Goal: Task Accomplishment & Management: Use online tool/utility

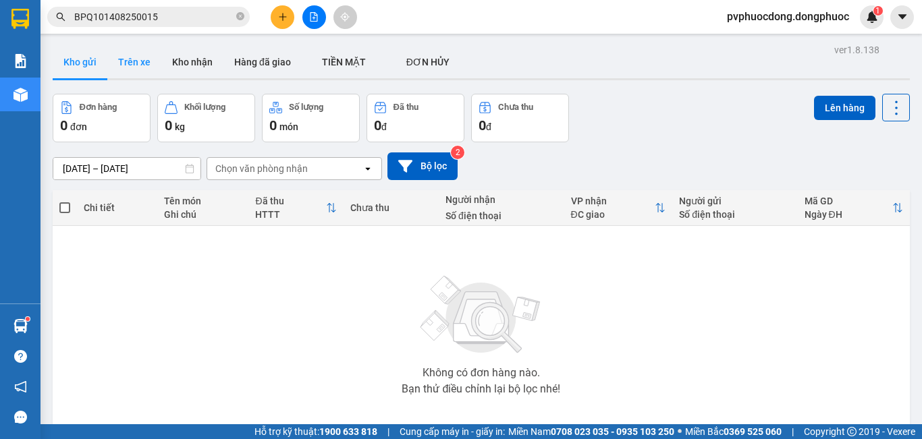
click at [117, 57] on button "Trên xe" at bounding box center [134, 62] width 54 height 32
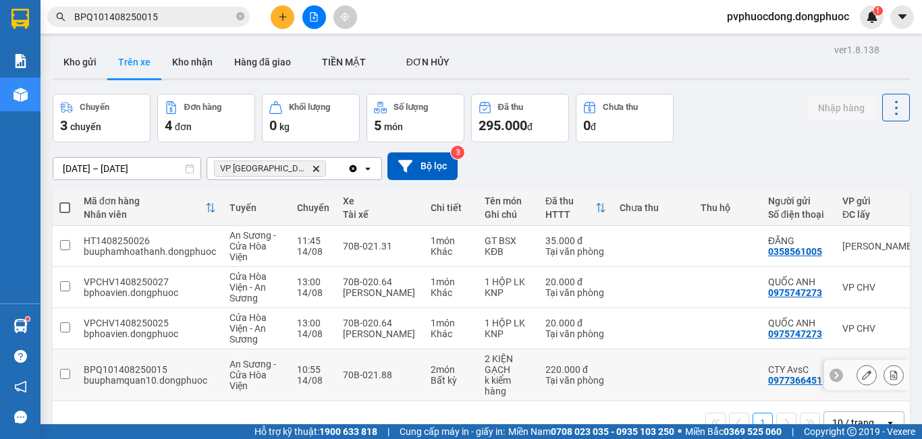
click at [545, 376] on div "Tại văn phòng" at bounding box center [575, 380] width 61 height 11
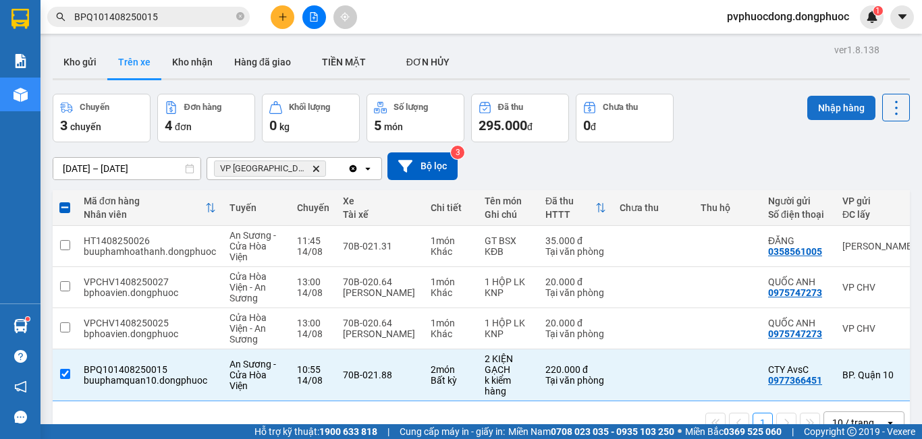
click at [819, 115] on button "Nhập hàng" at bounding box center [841, 108] width 68 height 24
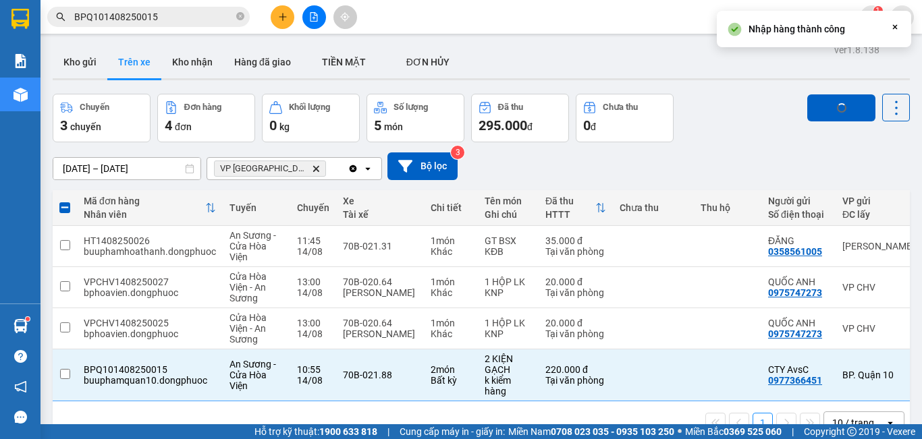
checkbox input "false"
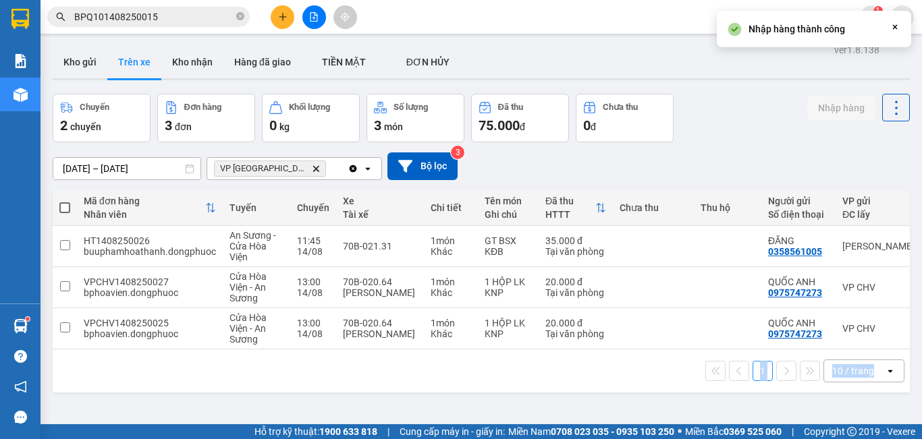
drag, startPoint x: 561, startPoint y: 407, endPoint x: 695, endPoint y: 401, distance: 133.7
click at [695, 401] on div "ver 1.8.138 Kho gửi Trên xe Kho nhận Hàng đã giao TIỀN MẶT ĐƠN HỦY Chuyến 2 c…" at bounding box center [481, 259] width 868 height 439
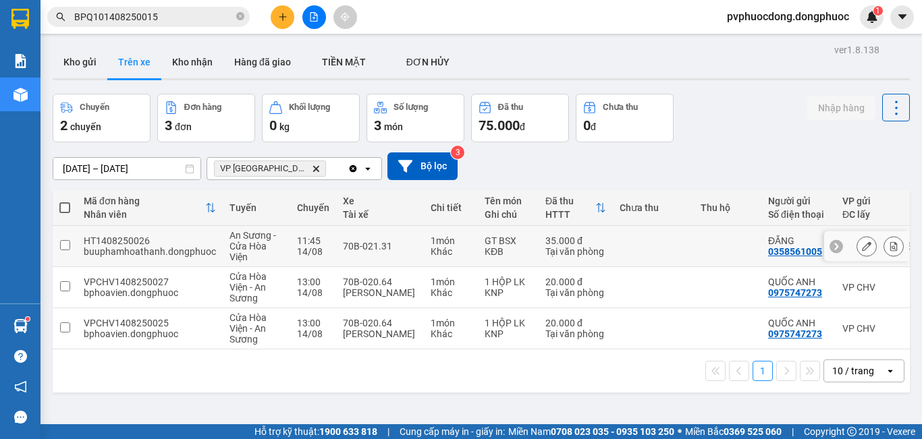
click at [472, 246] on td "1 món Khác" at bounding box center [451, 246] width 54 height 41
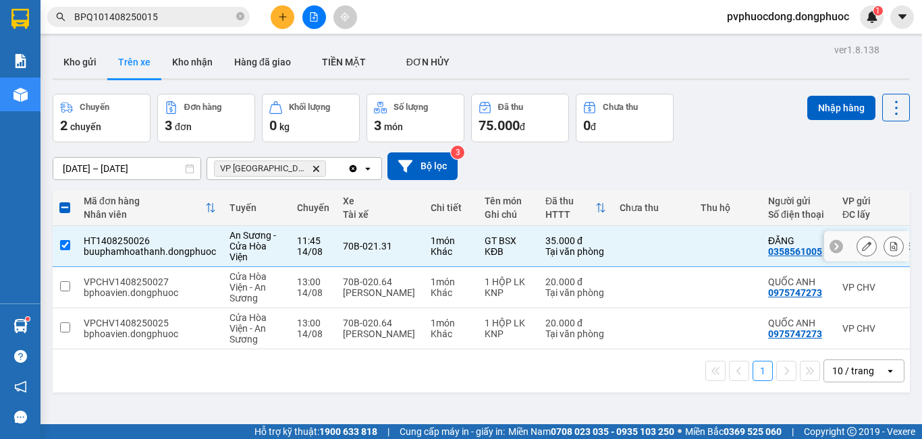
click at [576, 239] on div "35.000 đ" at bounding box center [575, 240] width 61 height 11
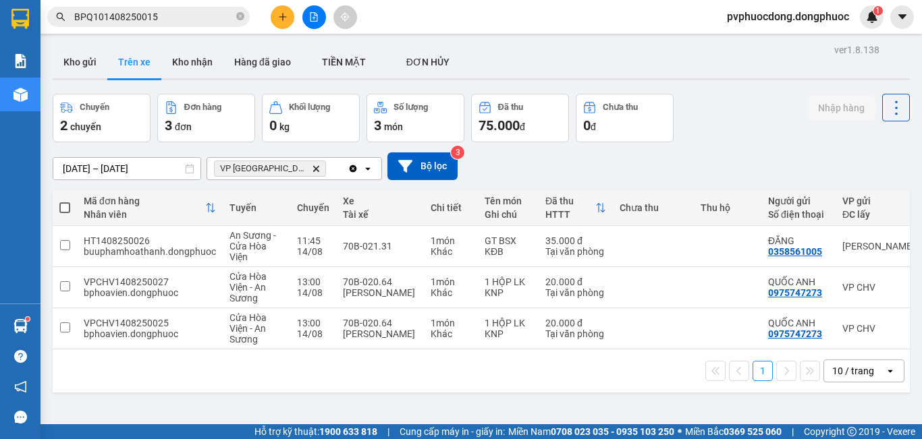
click at [679, 377] on div "1 10 / trang open" at bounding box center [481, 371] width 846 height 23
click at [273, 252] on div "An Sương - Cửa Hòa Viện" at bounding box center [256, 246] width 54 height 32
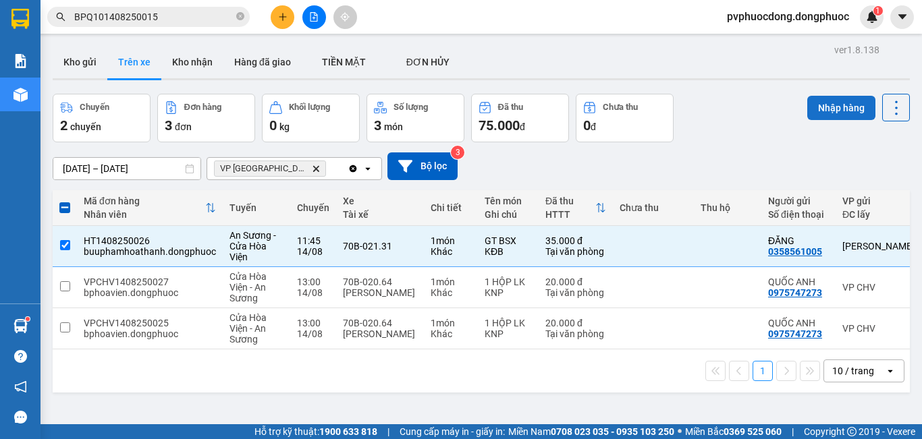
click at [813, 98] on button "Nhập hàng" at bounding box center [841, 108] width 68 height 24
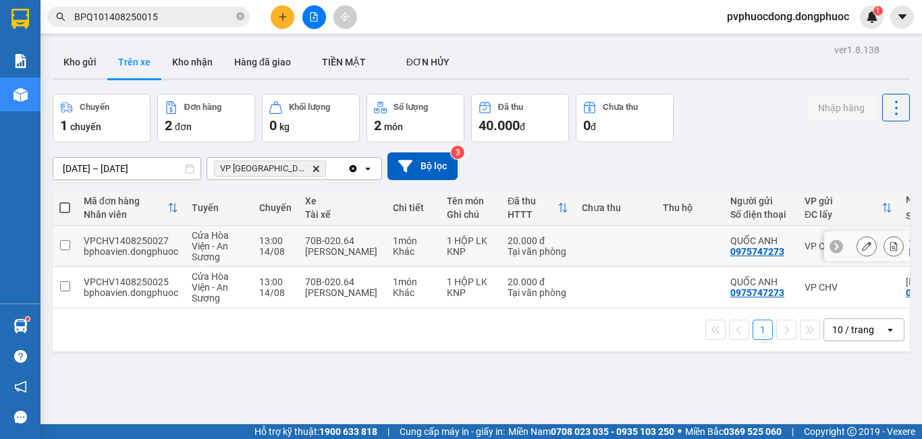
click at [314, 255] on div "[PERSON_NAME]" at bounding box center [342, 251] width 74 height 11
checkbox input "true"
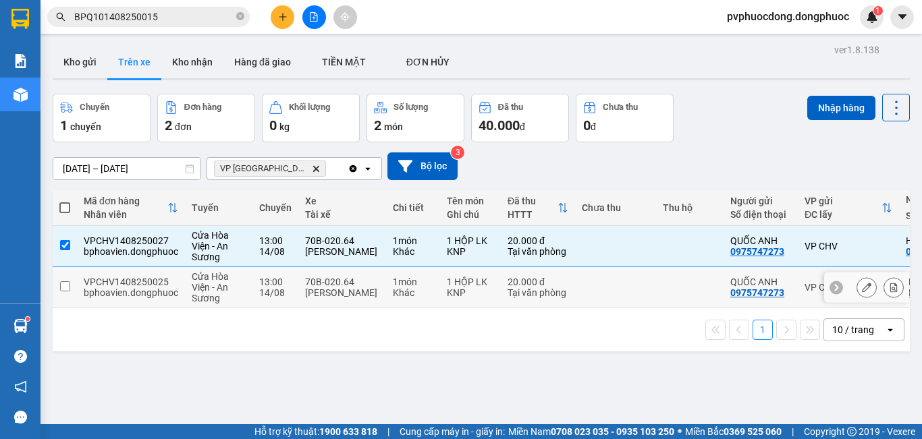
click at [318, 294] on div "[PERSON_NAME]" at bounding box center [342, 292] width 74 height 11
checkbox input "true"
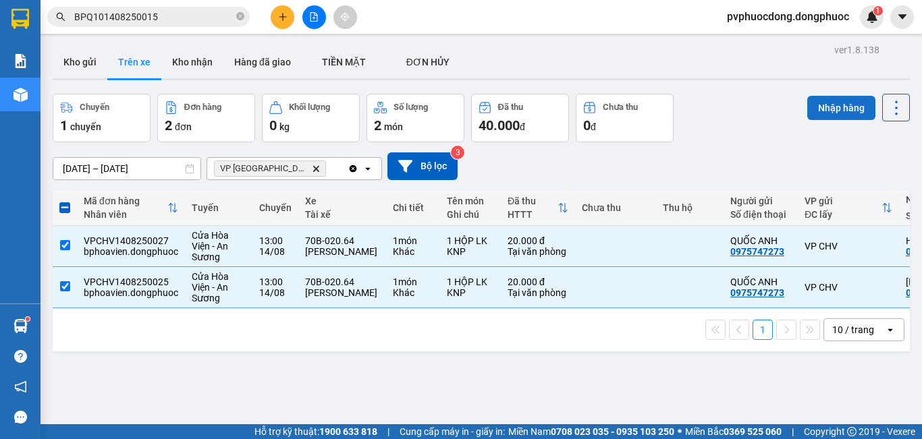
click at [841, 104] on button "Nhập hàng" at bounding box center [841, 108] width 68 height 24
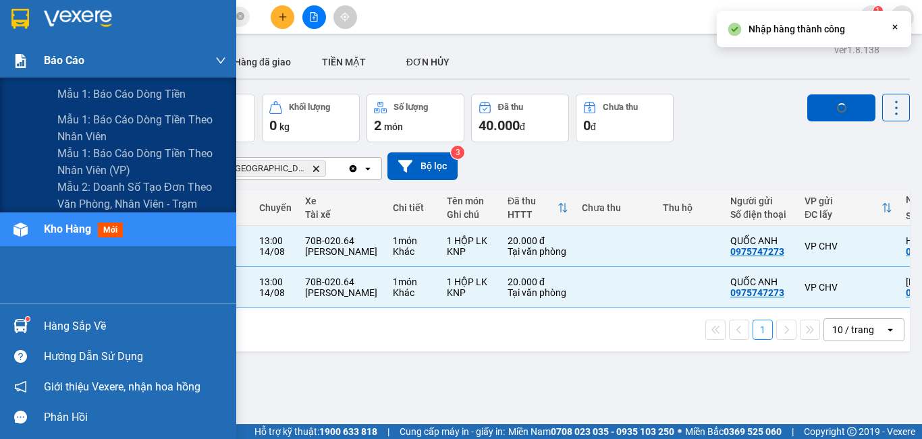
checkbox input "false"
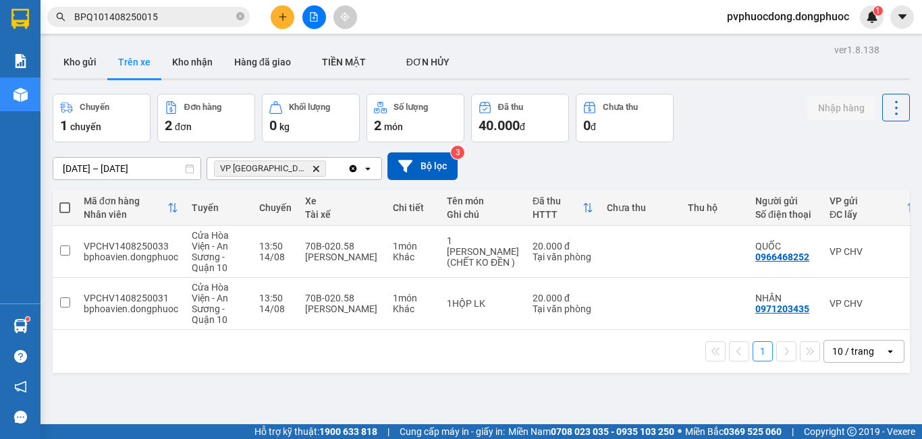
click at [84, 71] on button "Kho gửi" at bounding box center [80, 62] width 55 height 32
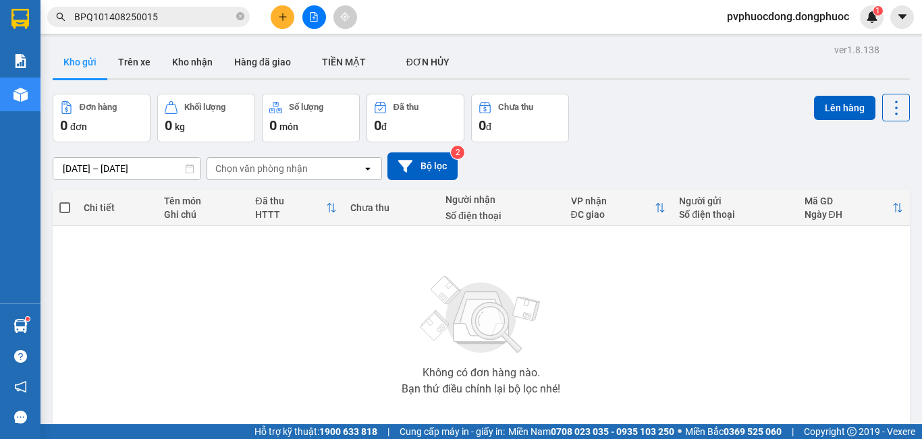
click at [220, 307] on div "Không có đơn hàng nào. Bạn thử điều chỉnh lại bộ lọc nhé!" at bounding box center [480, 331] width 843 height 202
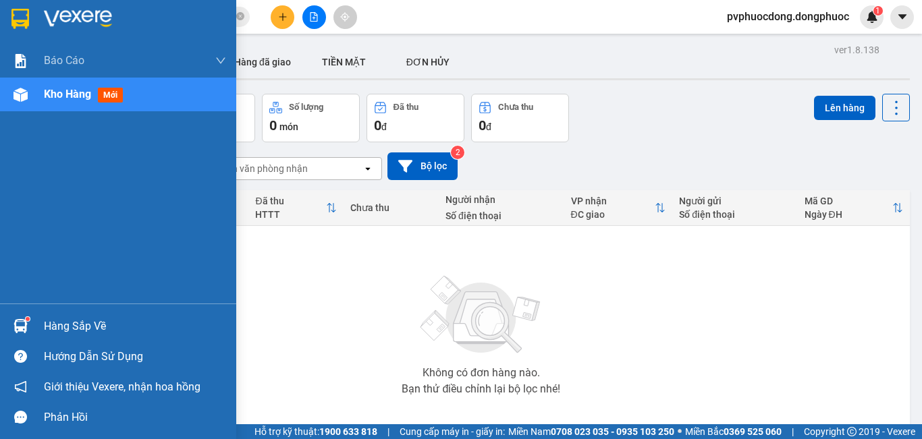
click at [26, 329] on img at bounding box center [20, 326] width 14 height 14
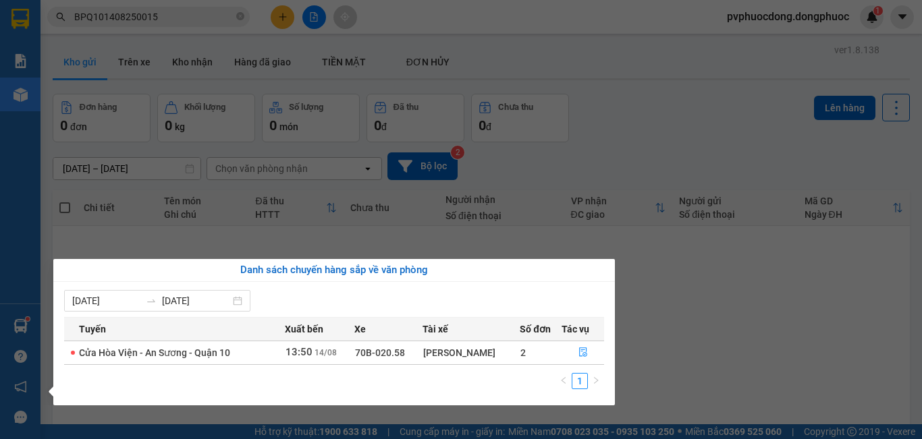
click at [717, 313] on section "Kết quả tìm kiếm ( 1 ) Bộ lọc Mã ĐH Trạng thái Món hàng Tổng cước Chưa cước Nhã…" at bounding box center [461, 219] width 922 height 439
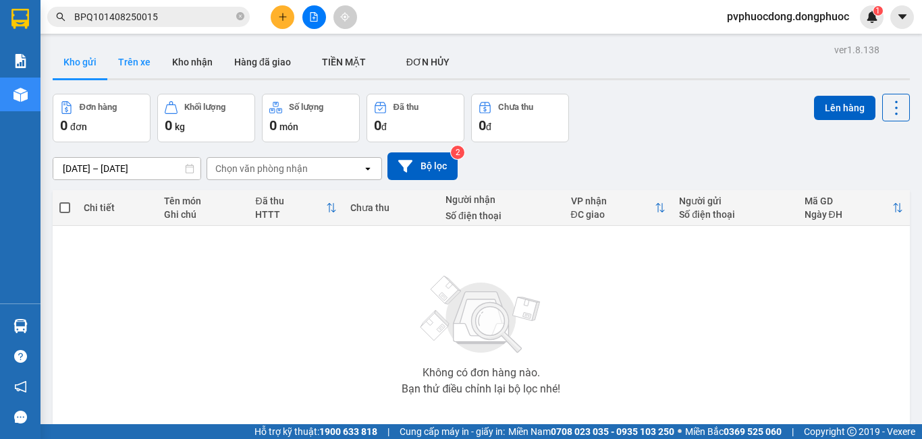
click at [153, 66] on button "Trên xe" at bounding box center [134, 62] width 54 height 32
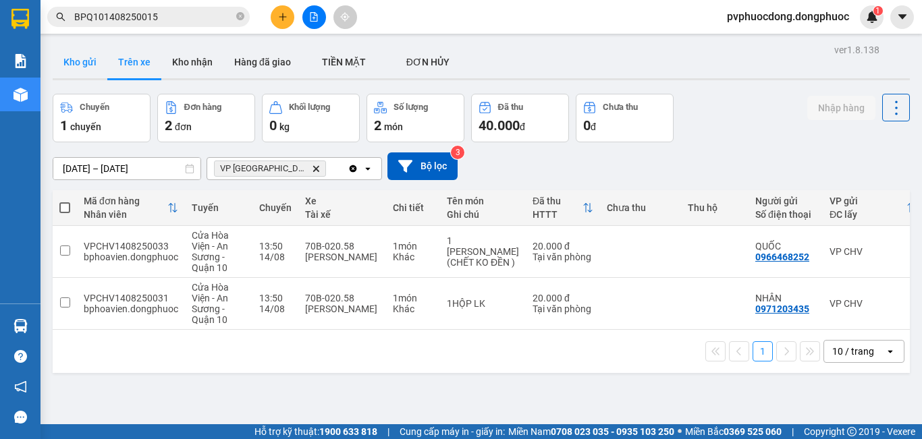
click at [65, 59] on button "Kho gửi" at bounding box center [80, 62] width 55 height 32
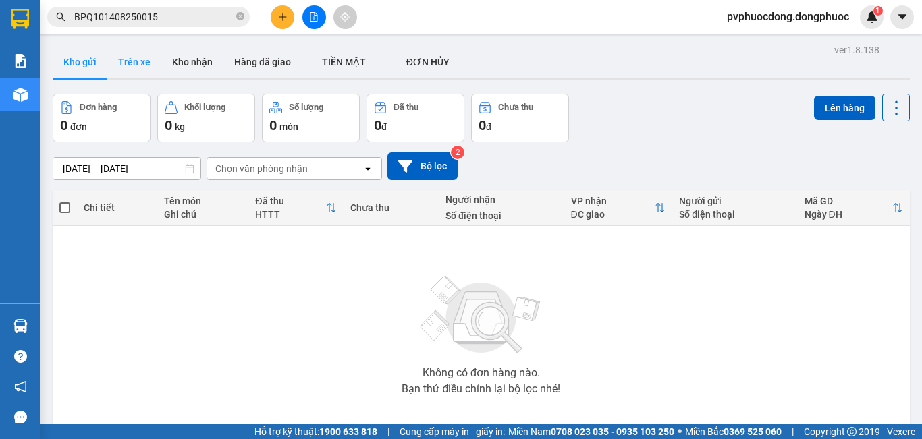
click at [153, 67] on button "Trên xe" at bounding box center [134, 62] width 54 height 32
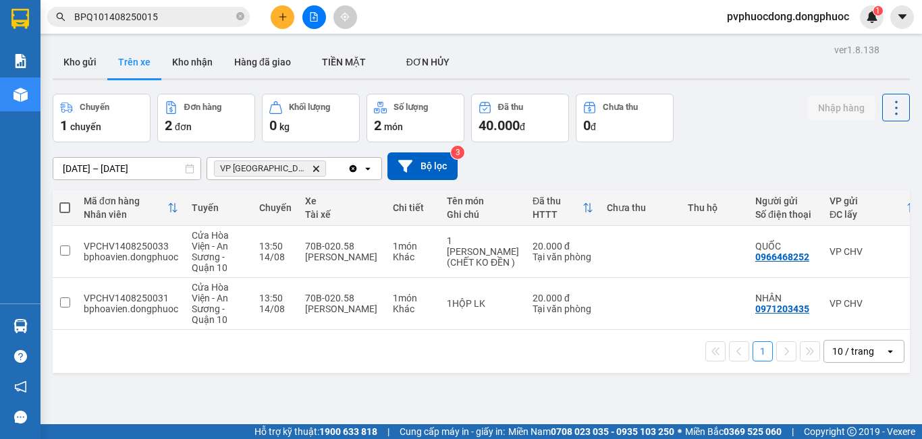
click at [313, 170] on icon "VP Phước Đông, close by backspace" at bounding box center [316, 168] width 6 height 6
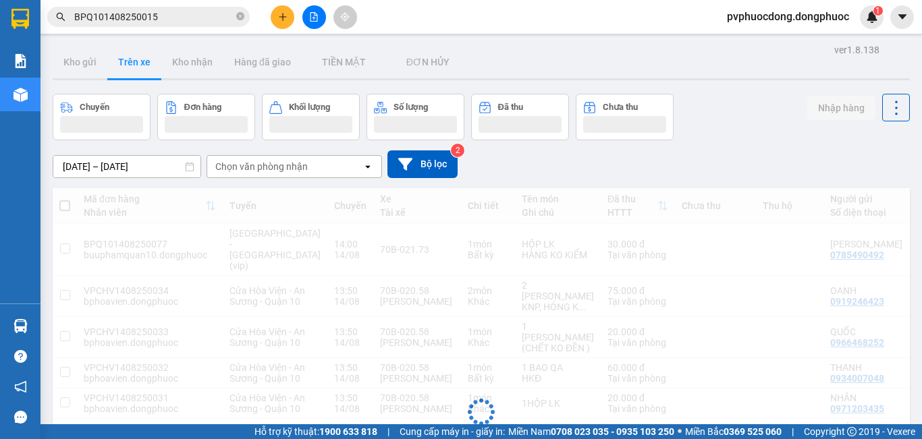
click at [290, 169] on div "Chọn văn phòng nhận" at bounding box center [261, 166] width 92 height 13
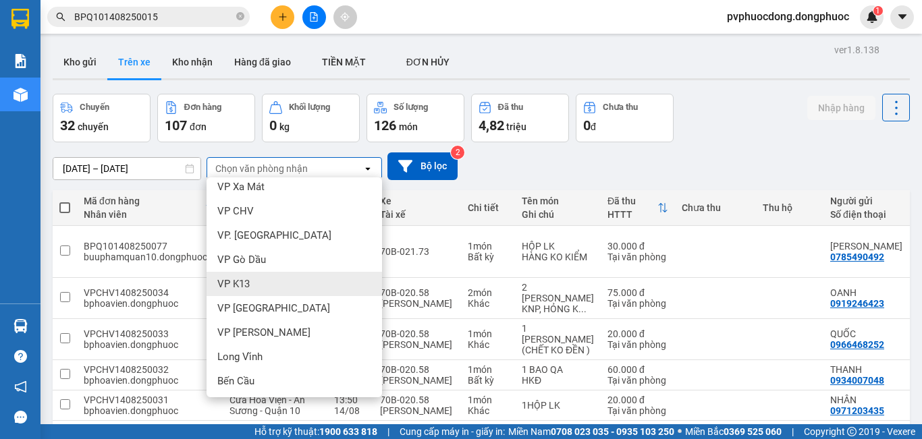
scroll to position [374, 0]
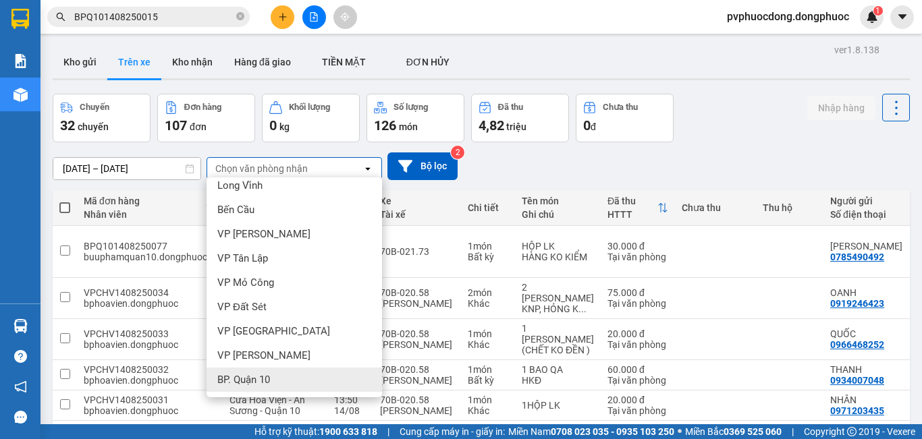
click at [255, 381] on span "BP. Quận 10" at bounding box center [243, 379] width 53 height 13
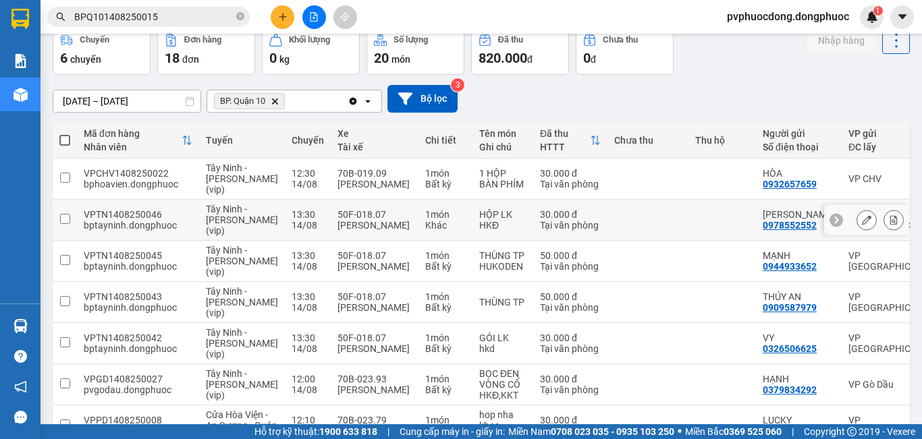
scroll to position [135, 0]
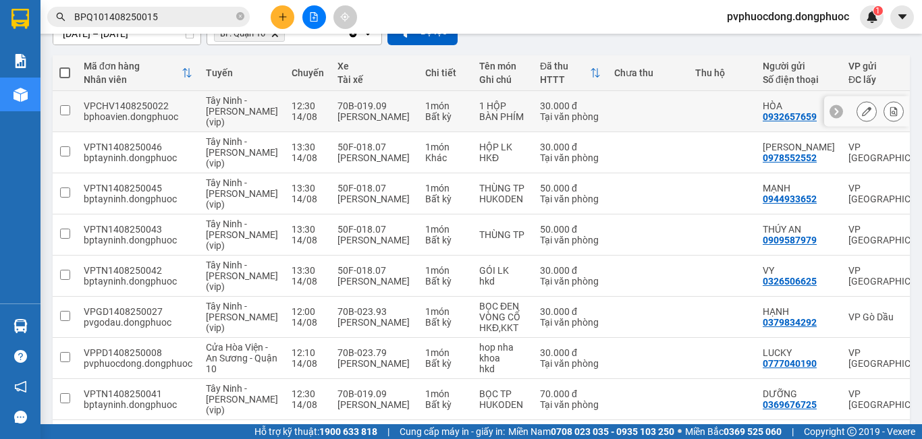
click at [890, 109] on icon at bounding box center [893, 111] width 7 height 9
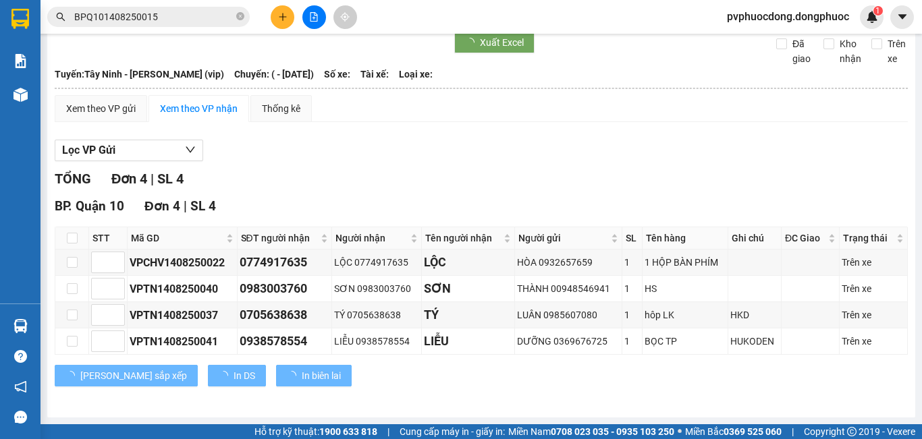
scroll to position [55, 0]
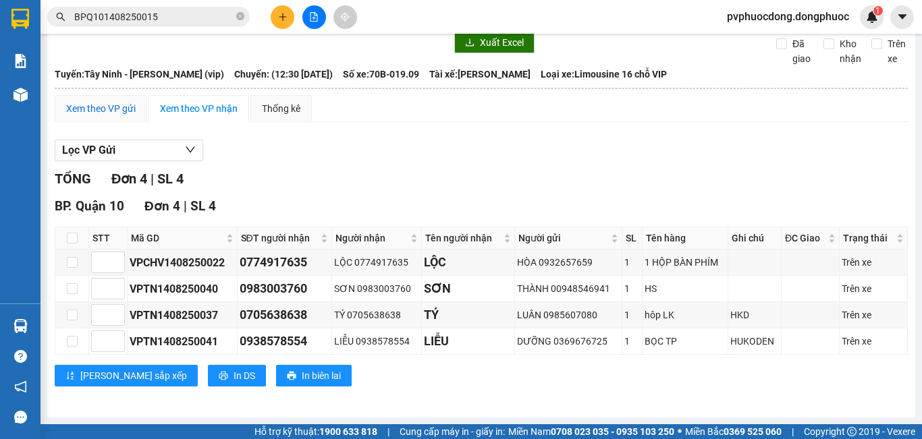
click at [111, 110] on div "Xem theo VP gửi" at bounding box center [100, 108] width 69 height 15
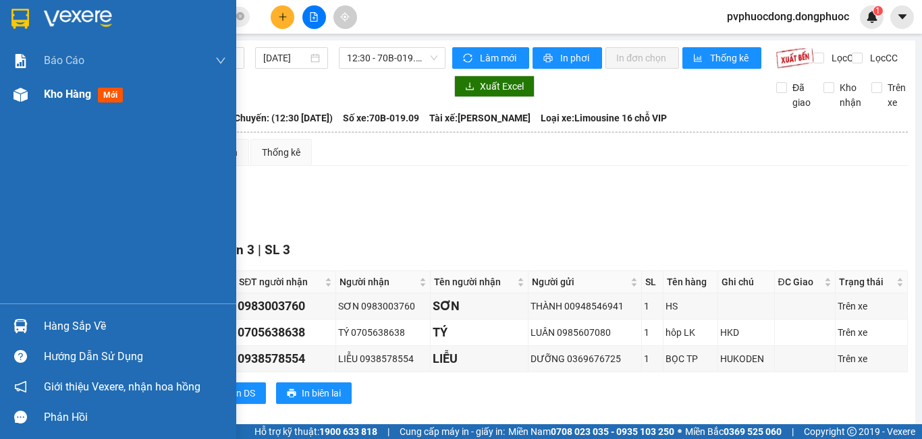
click at [26, 96] on img at bounding box center [20, 95] width 14 height 14
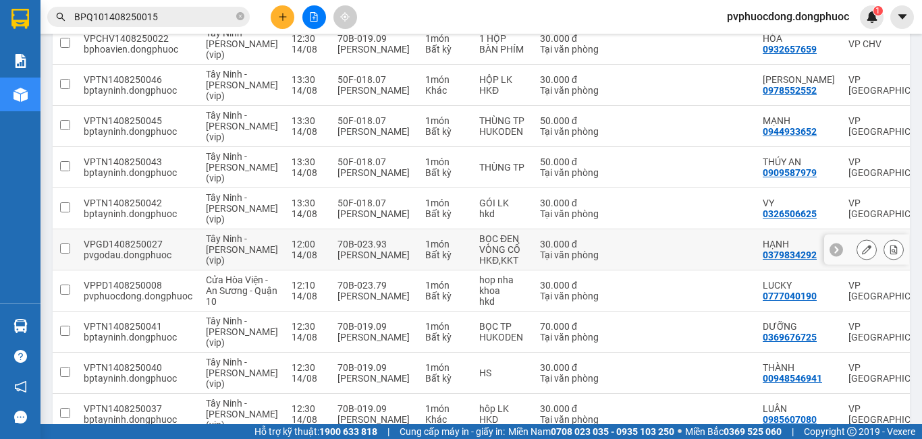
scroll to position [285, 0]
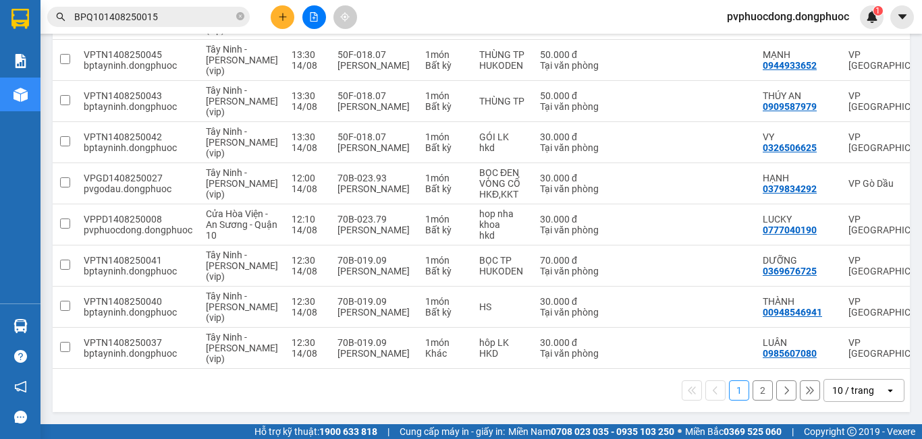
click at [754, 395] on button "2" at bounding box center [762, 391] width 20 height 20
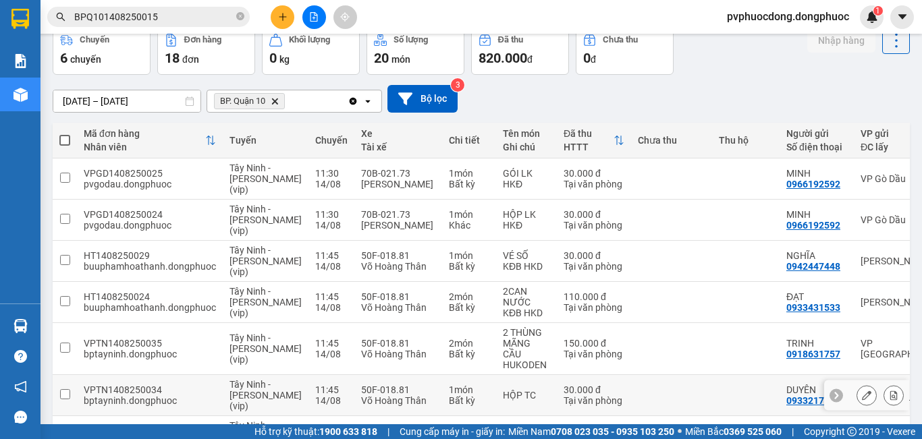
scroll to position [202, 0]
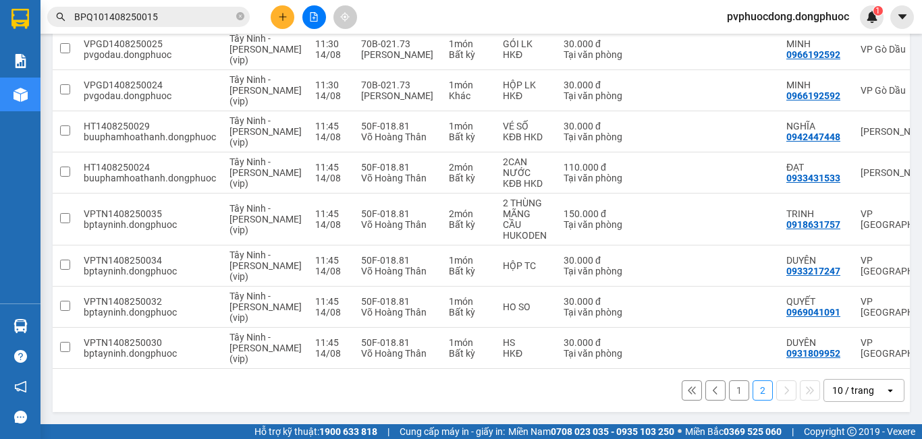
click at [856, 396] on div "10 / trang" at bounding box center [853, 390] width 42 height 13
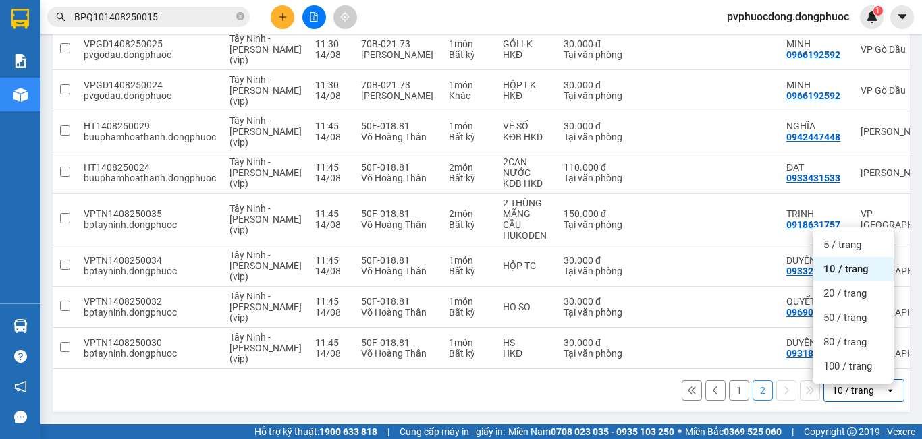
click at [524, 397] on div "1 2 10 / trang open" at bounding box center [481, 390] width 846 height 23
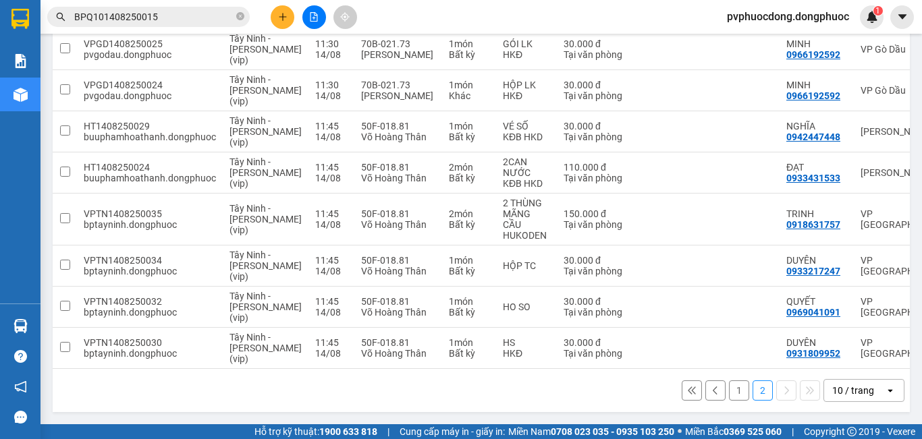
click at [730, 385] on button "1" at bounding box center [739, 391] width 20 height 20
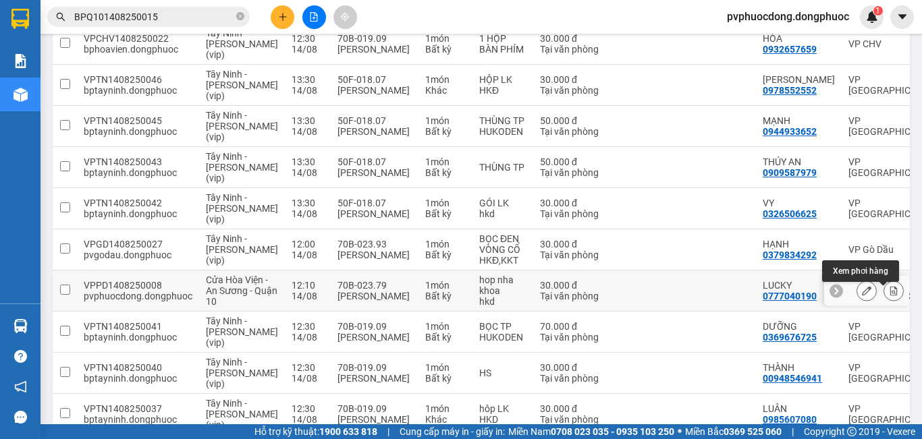
click at [889, 294] on icon at bounding box center [893, 290] width 9 height 9
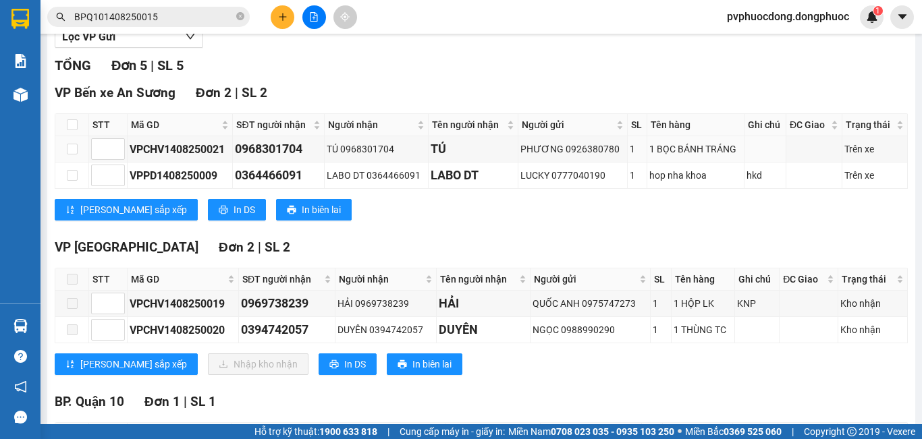
scroll to position [22, 0]
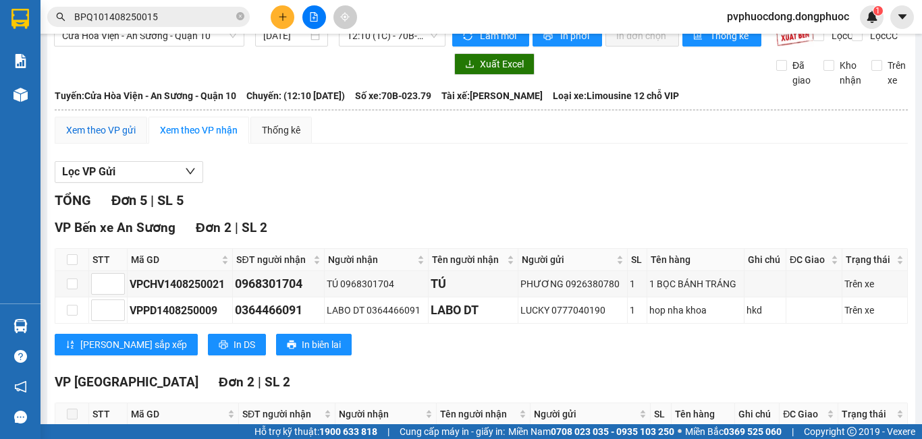
click at [93, 137] on div "Xem theo VP gửi" at bounding box center [100, 130] width 69 height 15
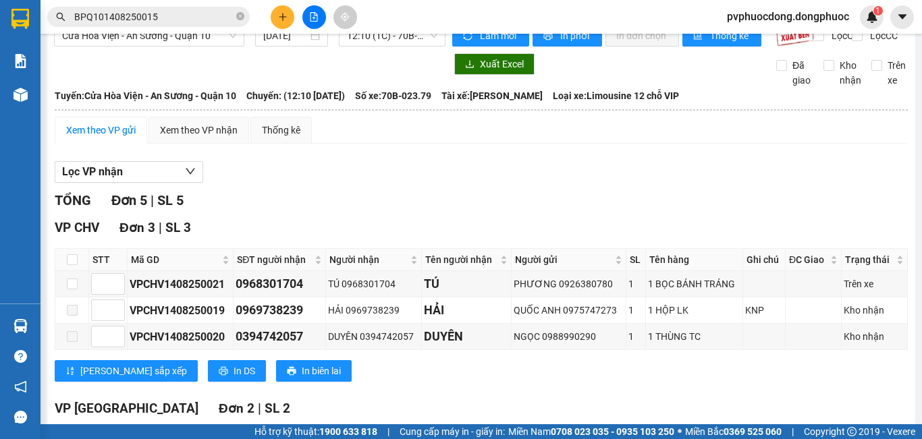
scroll to position [184, 0]
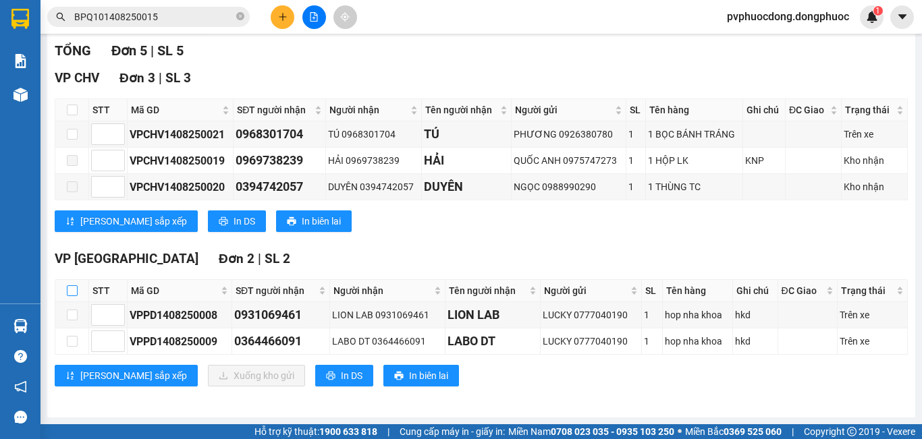
click at [70, 291] on input "checkbox" at bounding box center [72, 290] width 11 height 11
checkbox input "true"
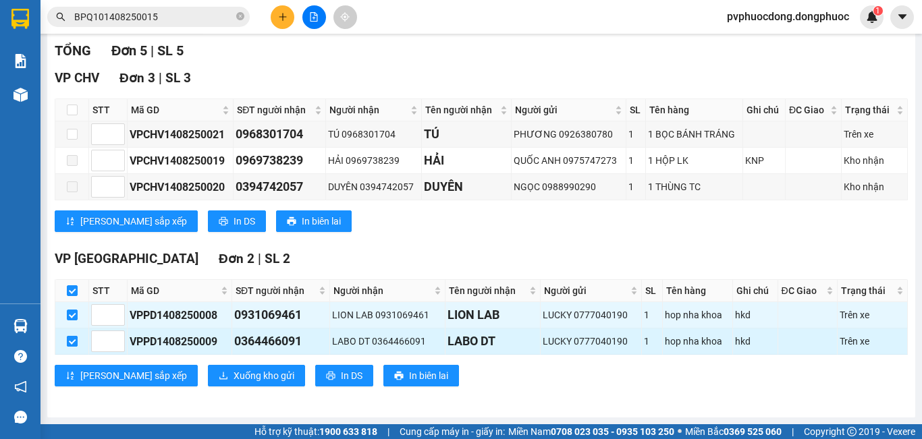
click at [74, 339] on input "checkbox" at bounding box center [72, 341] width 11 height 11
checkbox input "false"
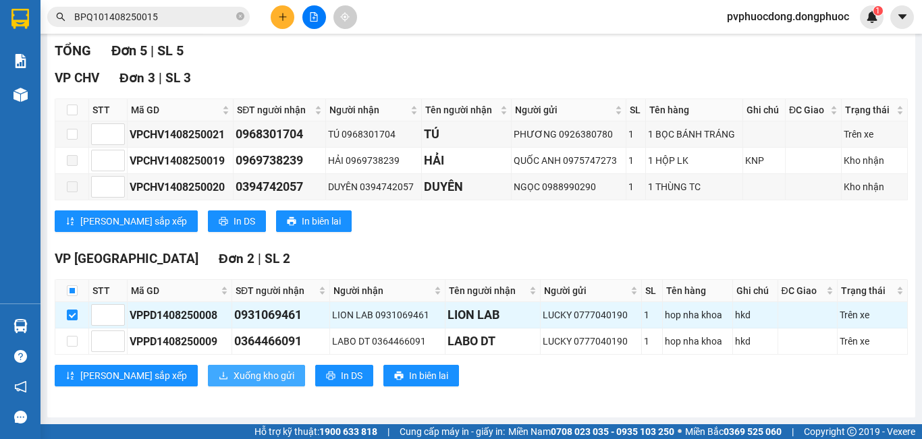
click at [233, 376] on span "Xuống kho gửi" at bounding box center [263, 375] width 61 height 15
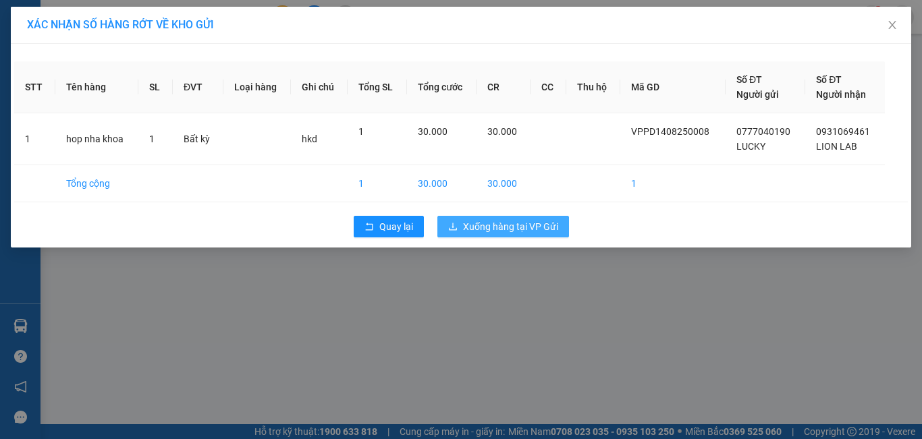
click at [516, 233] on span "Xuống hàng tại VP Gửi" at bounding box center [510, 226] width 95 height 15
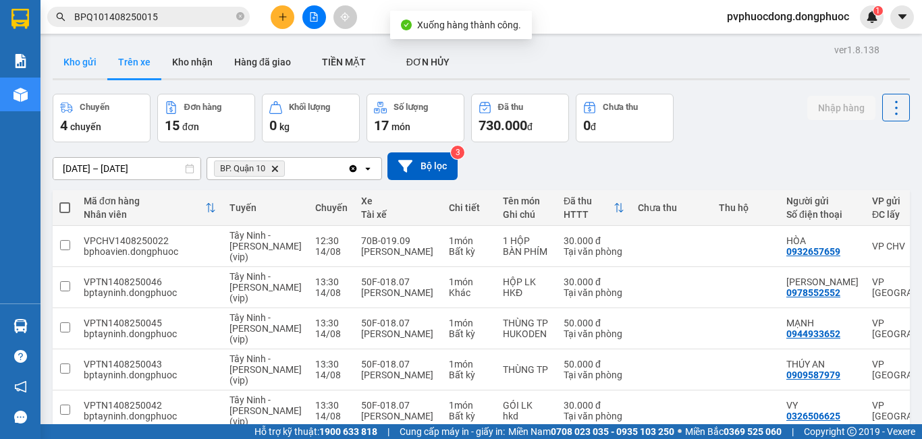
click at [77, 66] on button "Kho gửi" at bounding box center [80, 62] width 55 height 32
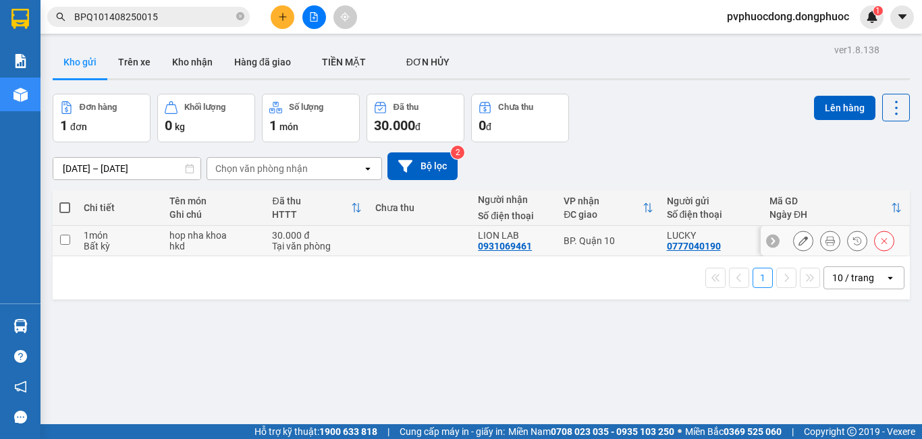
click at [226, 241] on div "hkd" at bounding box center [213, 246] width 89 height 11
checkbox input "true"
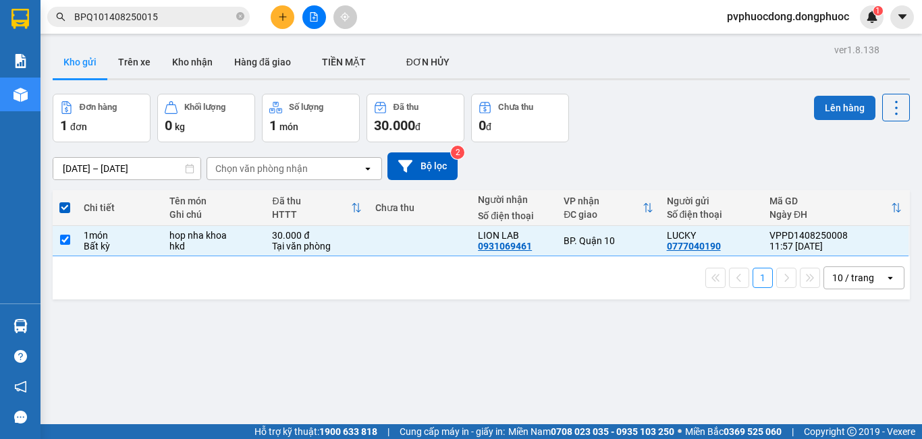
click at [843, 107] on button "Lên hàng" at bounding box center [844, 108] width 61 height 24
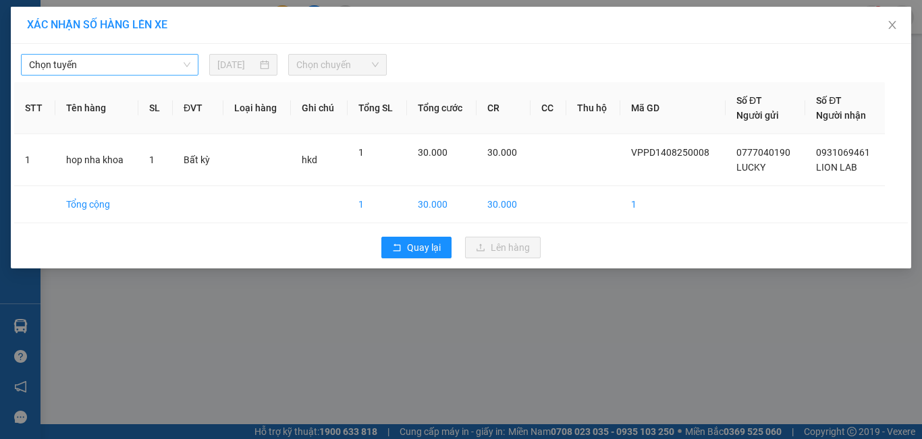
click at [140, 67] on span "Chọn tuyến" at bounding box center [109, 65] width 161 height 20
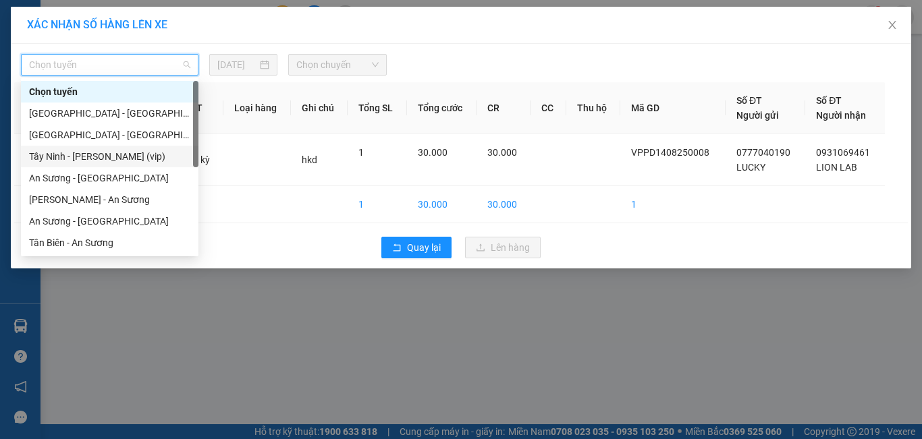
click at [100, 152] on div "Tây Ninh - [PERSON_NAME] (vip)" at bounding box center [109, 156] width 161 height 15
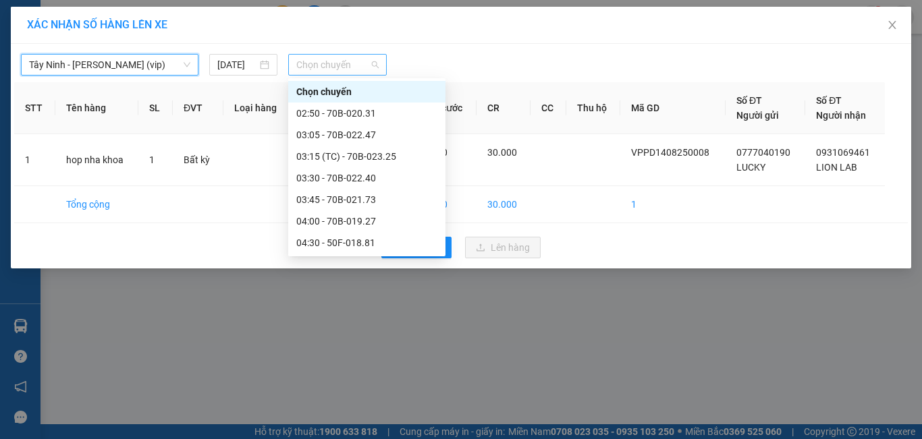
click at [307, 56] on span "Chọn chuyến" at bounding box center [337, 65] width 83 height 20
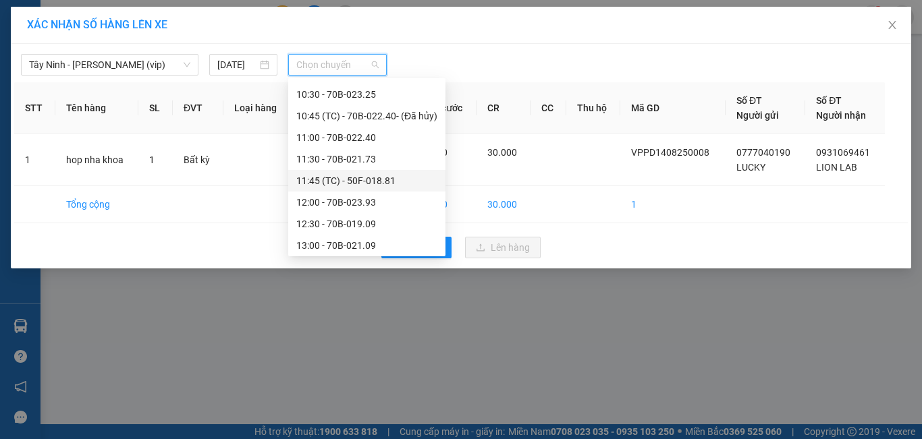
scroll to position [540, 0]
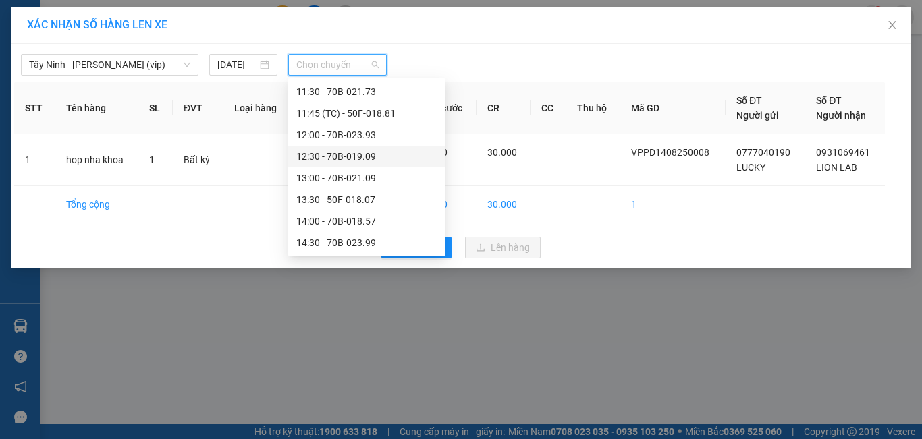
click at [368, 153] on div "12:30 - 70B-019.09" at bounding box center [366, 156] width 141 height 15
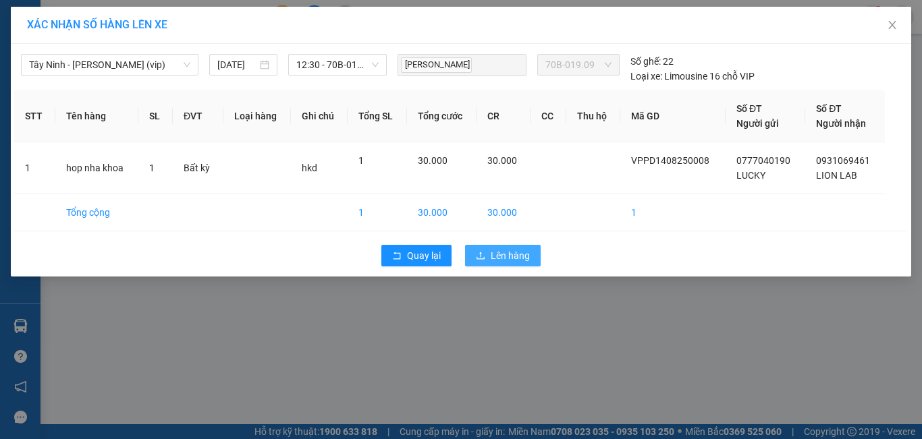
click at [489, 251] on button "Lên hàng" at bounding box center [503, 256] width 76 height 22
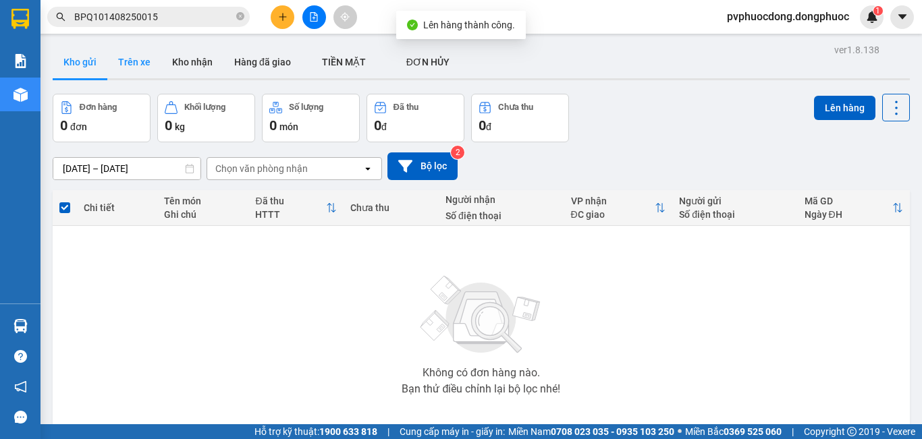
click at [136, 61] on button "Trên xe" at bounding box center [134, 62] width 54 height 32
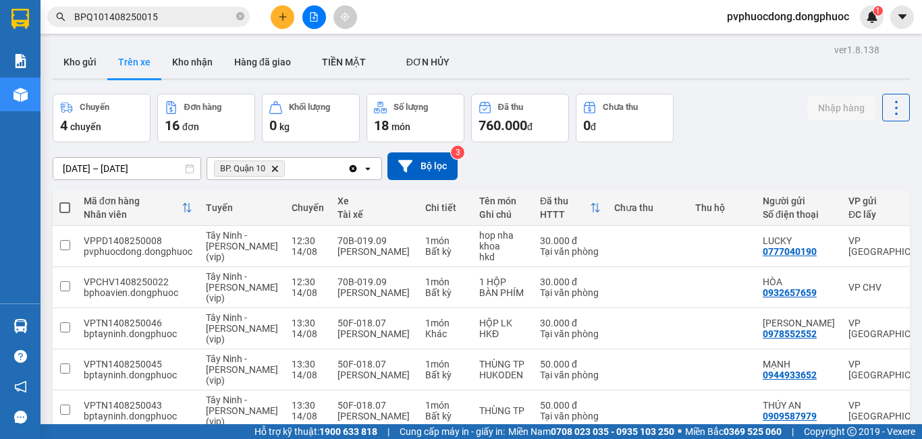
click at [272, 171] on icon "Delete" at bounding box center [275, 169] width 8 height 8
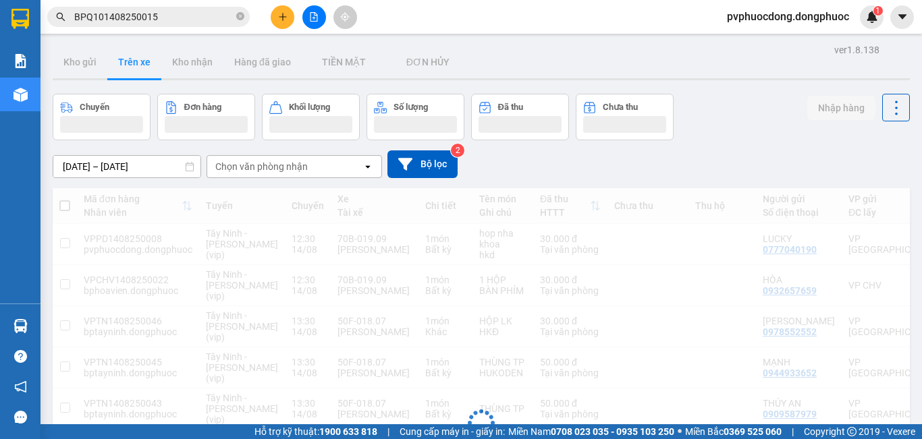
click at [275, 170] on div "Chọn văn phòng nhận" at bounding box center [261, 166] width 92 height 13
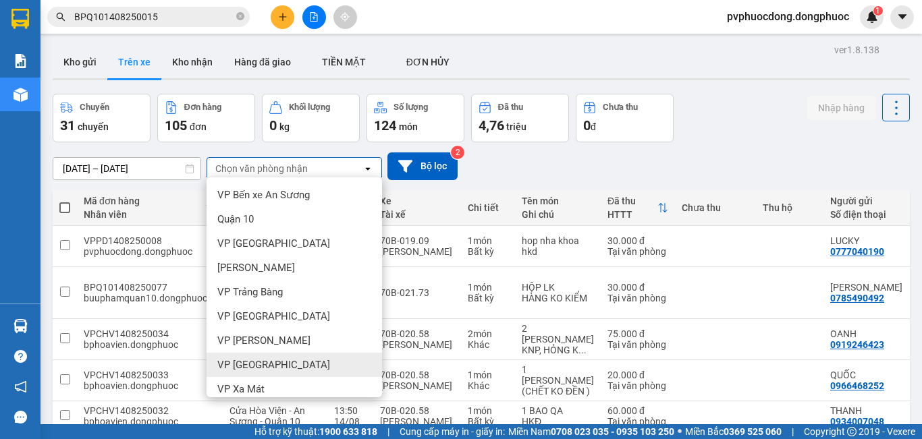
scroll to position [202, 0]
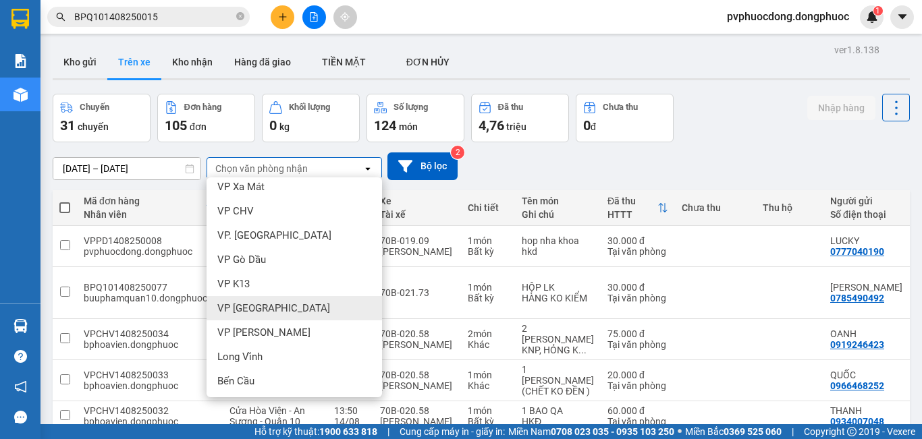
click at [298, 305] on div "VP [GEOGRAPHIC_DATA]" at bounding box center [293, 308] width 175 height 24
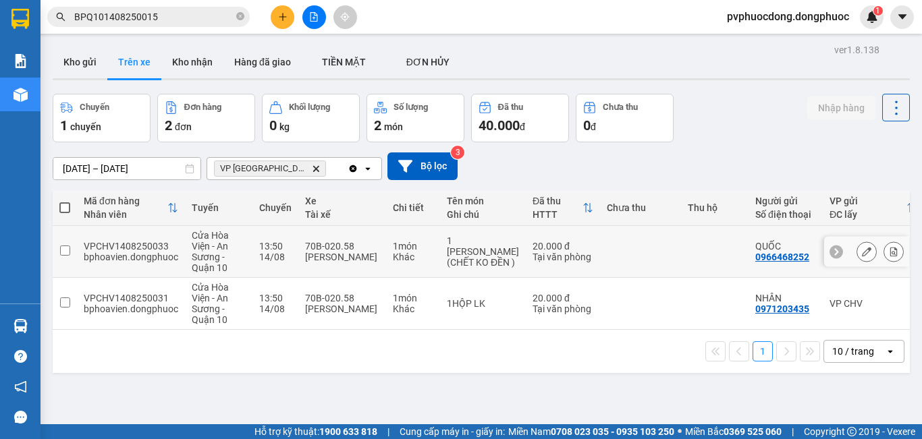
click at [355, 253] on div "[PERSON_NAME]" at bounding box center [342, 257] width 74 height 11
checkbox input "true"
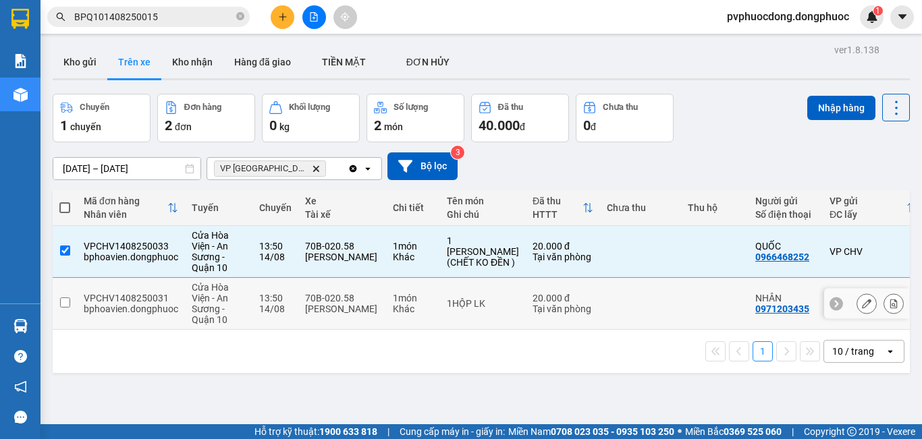
click at [358, 295] on div "70B-020.58" at bounding box center [342, 298] width 74 height 11
checkbox input "true"
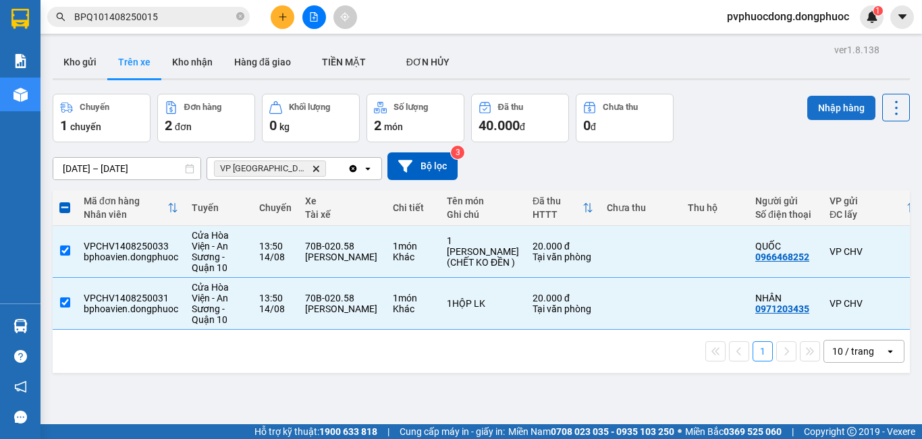
click at [818, 110] on button "Nhập hàng" at bounding box center [841, 108] width 68 height 24
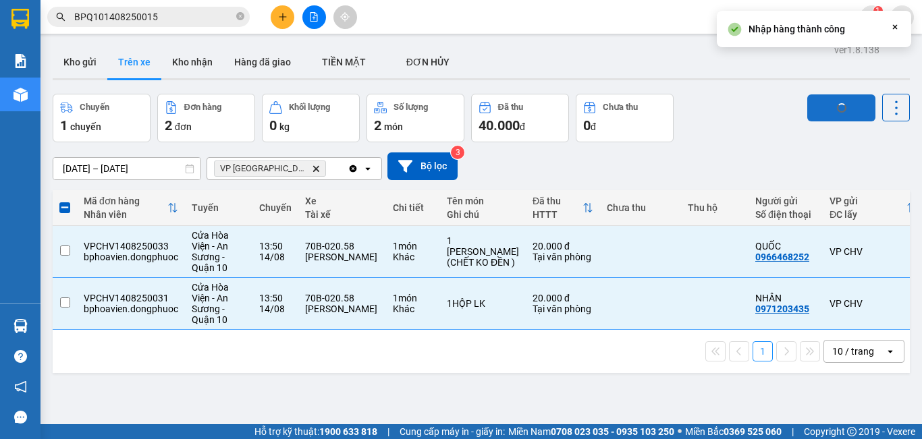
checkbox input "false"
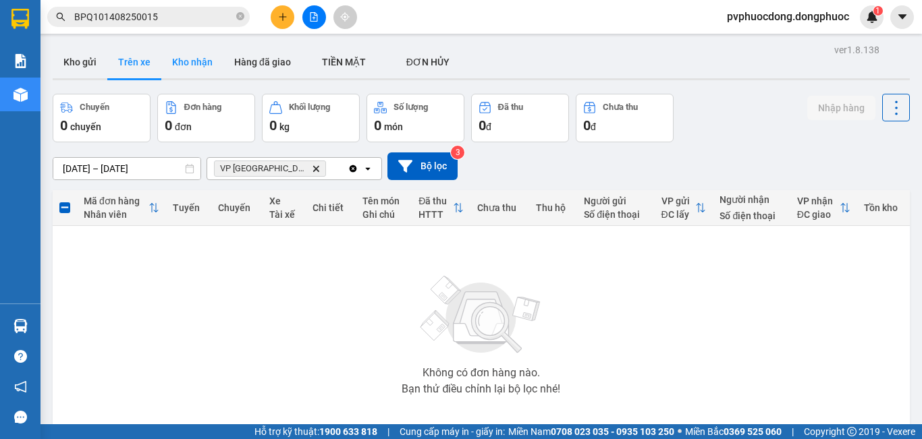
click at [175, 50] on button "Kho nhận" at bounding box center [192, 62] width 62 height 32
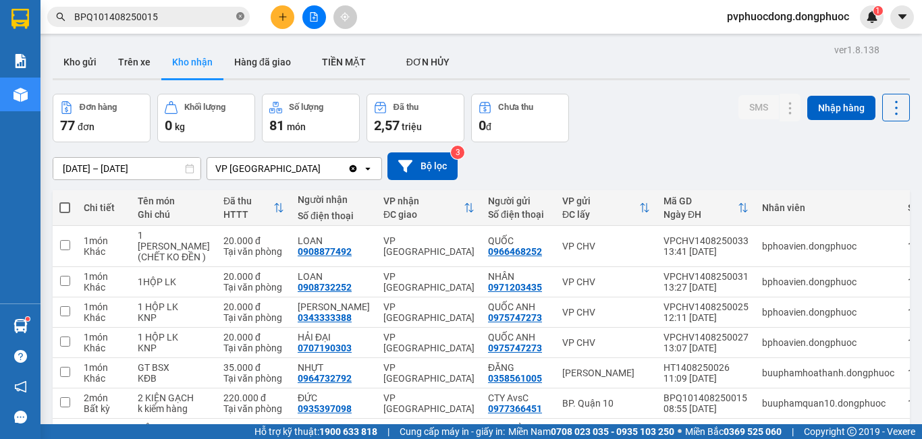
click at [238, 16] on icon "close-circle" at bounding box center [240, 16] width 8 height 8
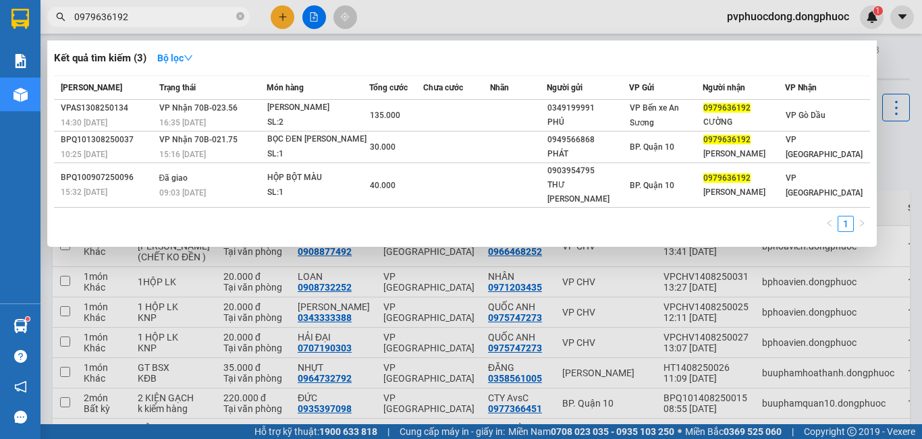
type input "0979636192"
click at [899, 265] on div at bounding box center [461, 219] width 922 height 439
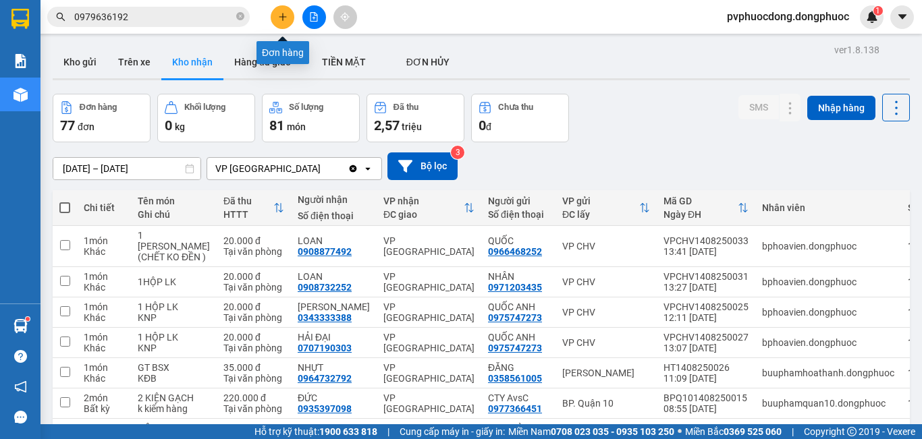
click at [286, 26] on button at bounding box center [283, 17] width 24 height 24
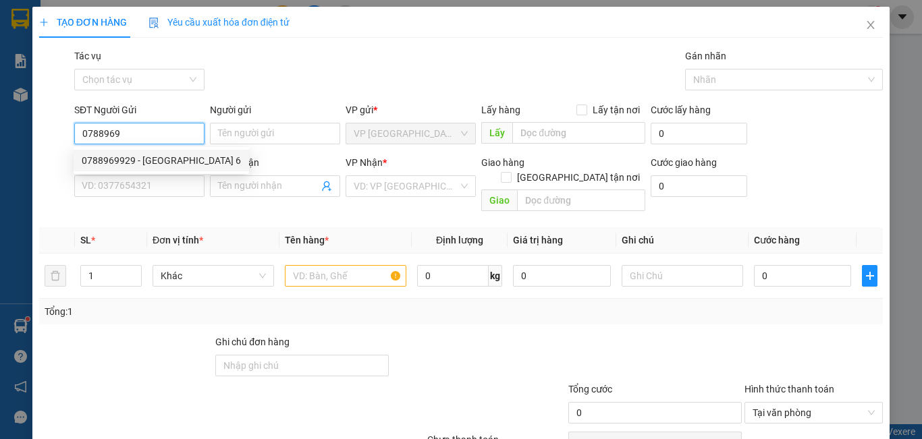
click at [157, 159] on div "0788969929 - [GEOGRAPHIC_DATA] 6" at bounding box center [161, 160] width 159 height 15
type input "0788969929"
type input "MỸ ANH 6"
type input "0901467788"
type input "[PERSON_NAME]"
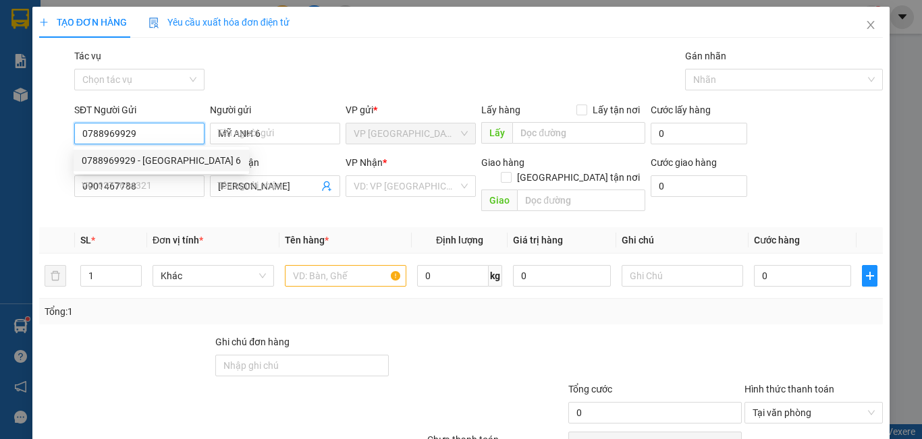
type input "20.000"
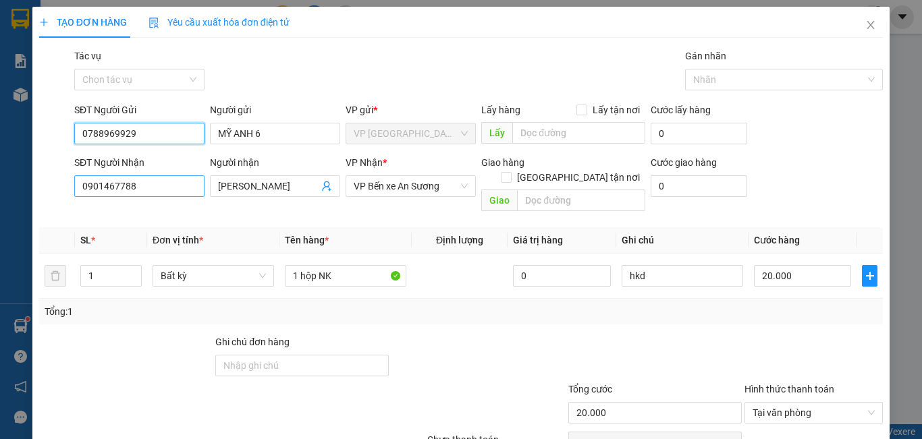
type input "0788969929"
drag, startPoint x: 145, startPoint y: 178, endPoint x: 63, endPoint y: 206, distance: 86.2
click at [63, 206] on div "Transit Pickup Surcharge Ids Transit Deliver Surcharge Ids Transit Deliver Surc…" at bounding box center [460, 268] width 843 height 439
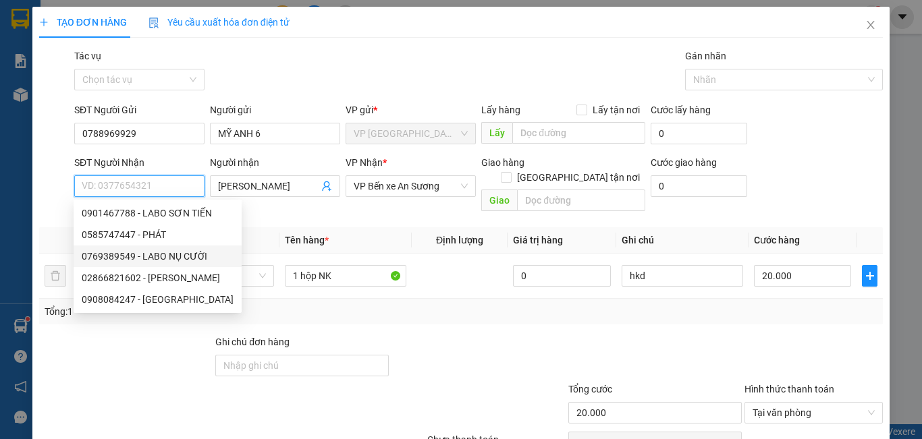
click at [169, 248] on div "0769389549 - LABO NỤ CƯỜI" at bounding box center [158, 257] width 168 height 22
type input "0769389549"
type input "LABO NỤ CƯỜI"
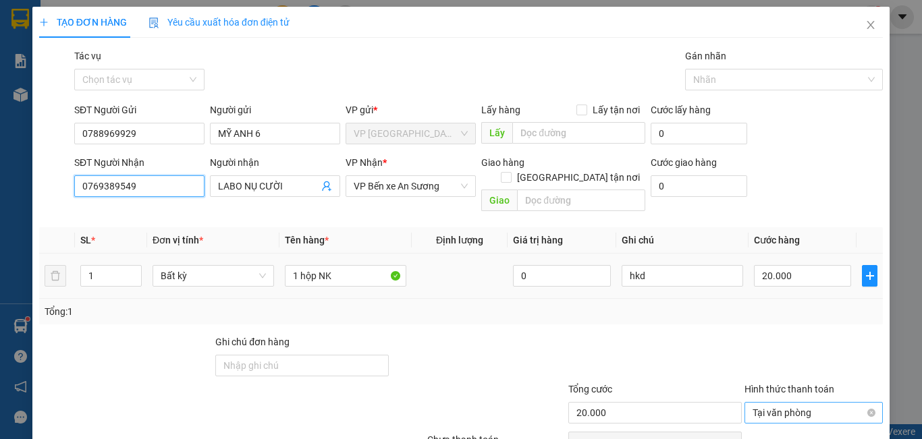
scroll to position [60, 0]
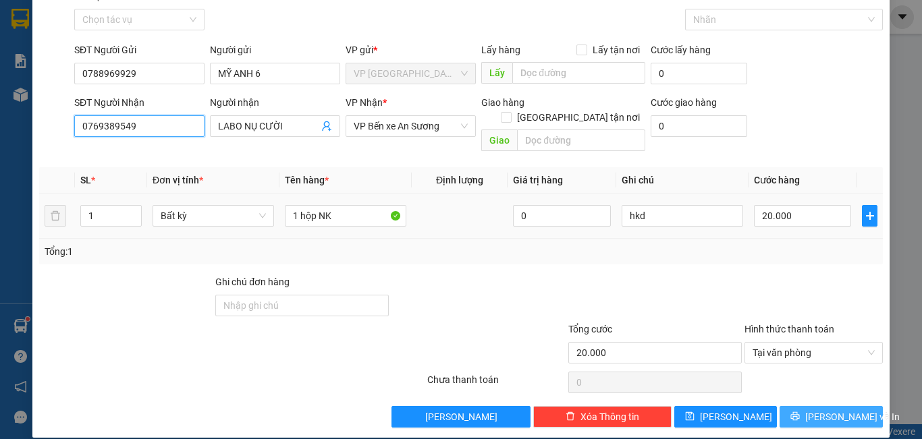
type input "0769389549"
click at [827, 410] on span "[PERSON_NAME] và In" at bounding box center [852, 417] width 94 height 15
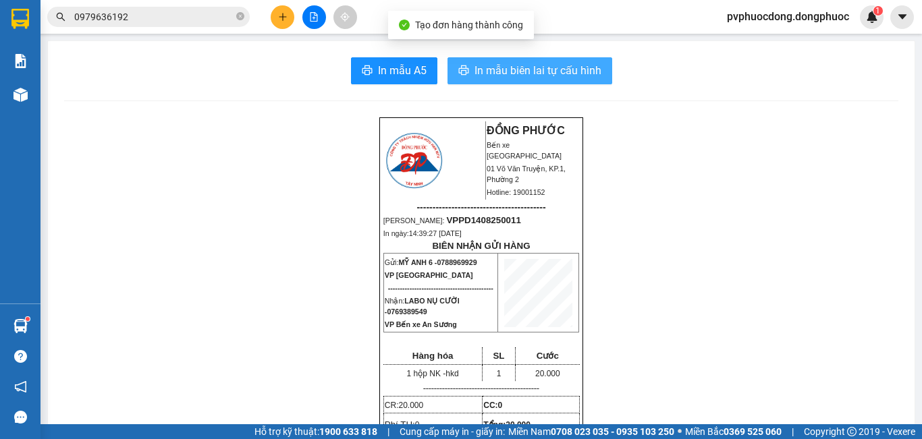
click at [491, 74] on span "In mẫu biên lai tự cấu hình" at bounding box center [537, 70] width 127 height 17
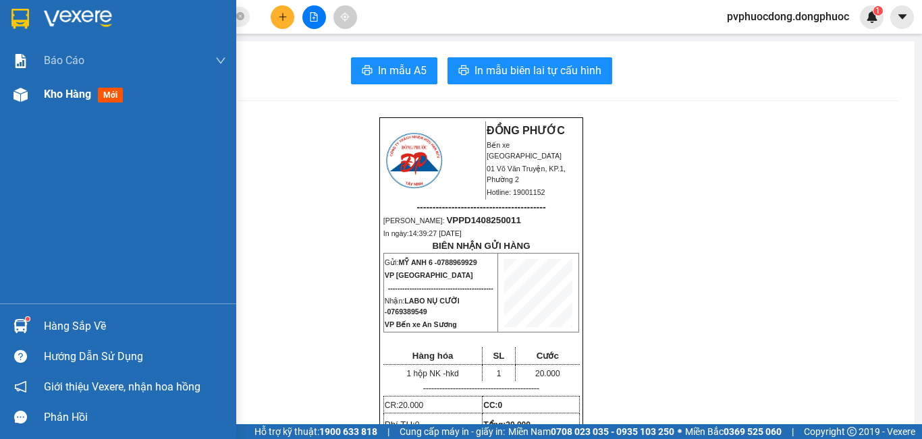
click at [28, 99] on div at bounding box center [21, 95] width 24 height 24
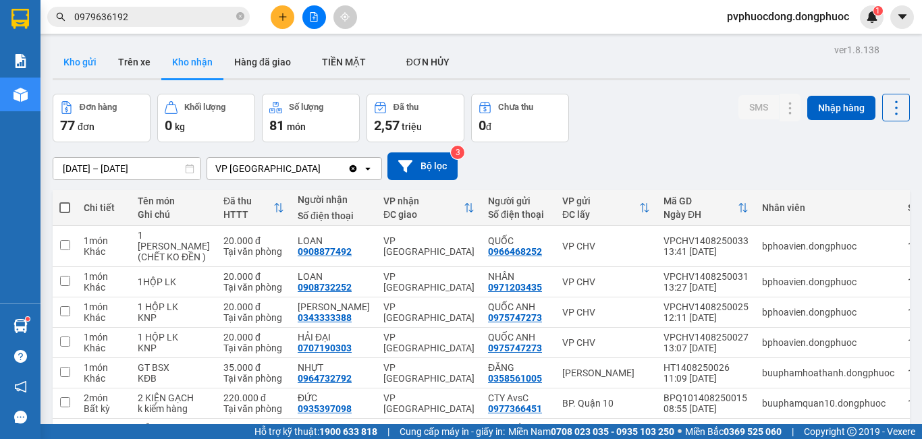
click at [74, 57] on button "Kho gửi" at bounding box center [80, 62] width 55 height 32
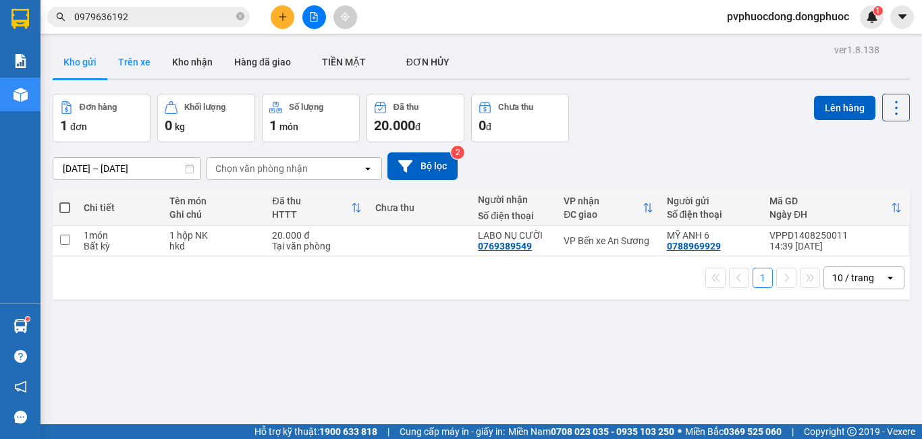
click at [138, 53] on button "Trên xe" at bounding box center [134, 62] width 54 height 32
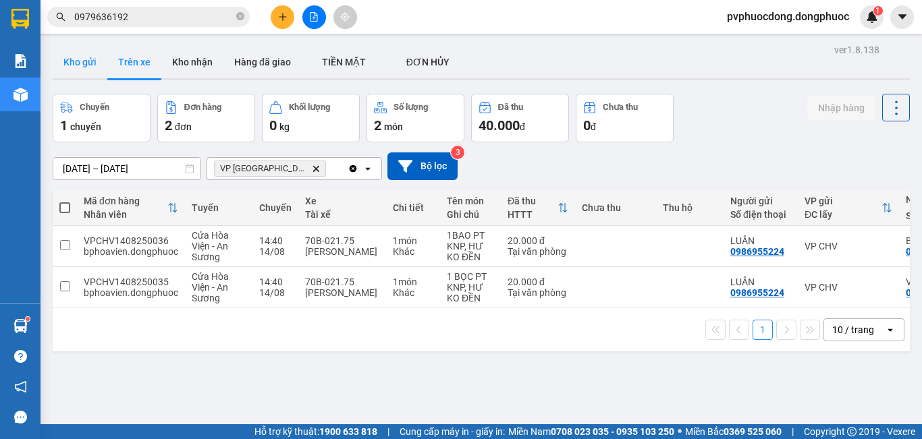
click at [75, 59] on button "Kho gửi" at bounding box center [80, 62] width 55 height 32
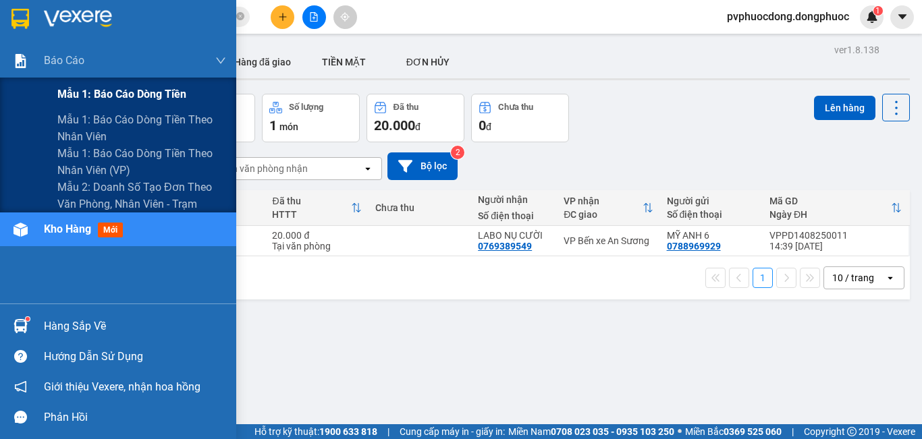
click at [63, 85] on div "Mẫu 1: Báo cáo dòng tiền" at bounding box center [141, 95] width 169 height 34
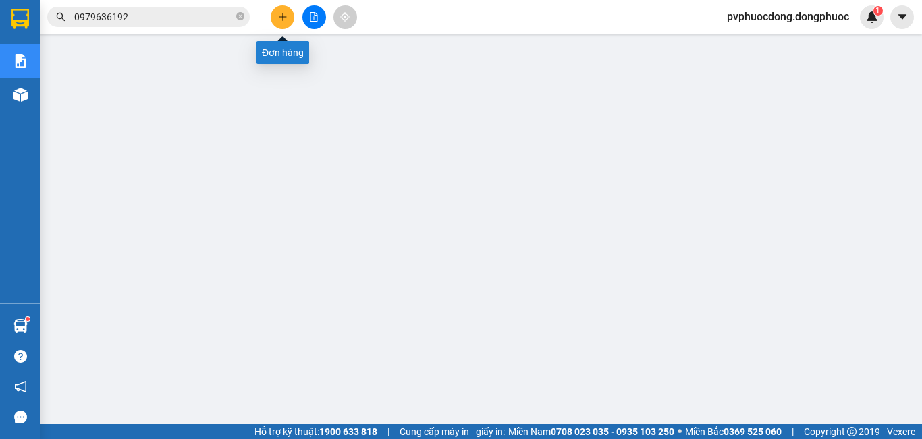
click at [284, 21] on icon "plus" at bounding box center [282, 16] width 9 height 9
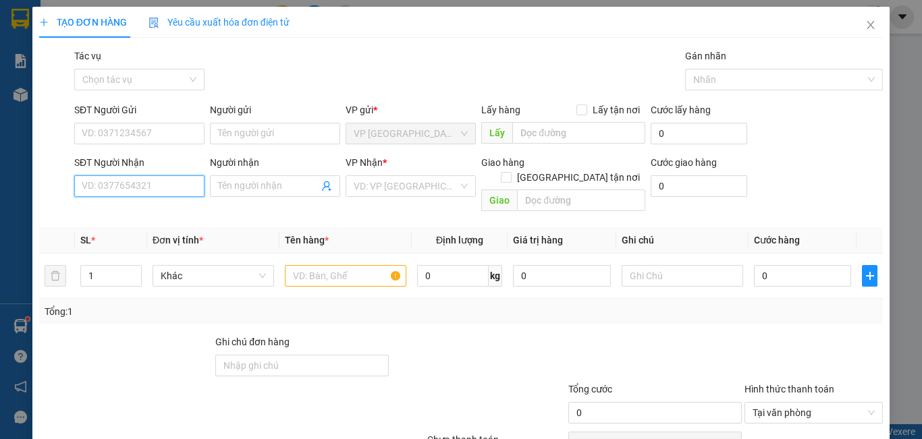
click at [180, 188] on input "SĐT Người Nhận" at bounding box center [139, 186] width 130 height 22
click at [162, 211] on div "0979391859 - PHONG" at bounding box center [138, 213] width 113 height 15
type input "0979391859"
type input "PHONG"
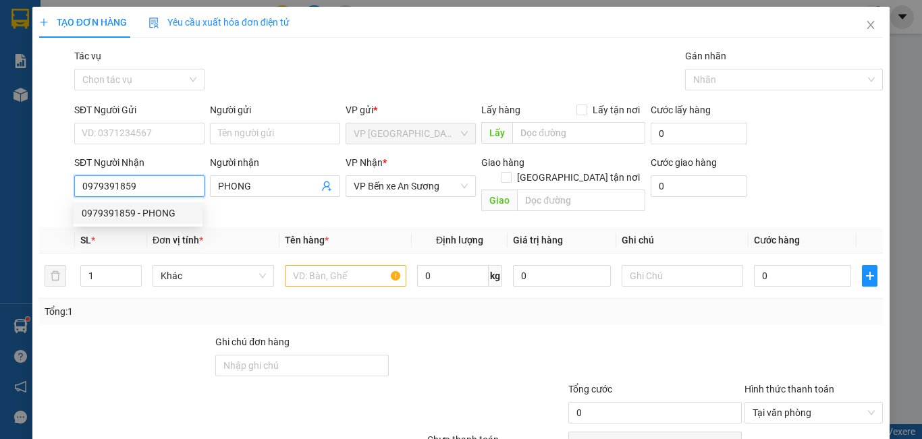
type input "50.000"
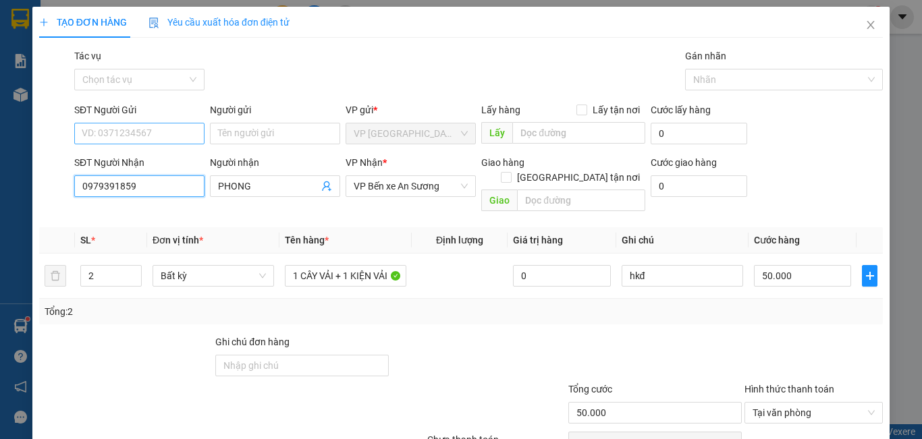
type input "0979391859"
click at [147, 124] on input "SĐT Người Gửi" at bounding box center [139, 134] width 130 height 22
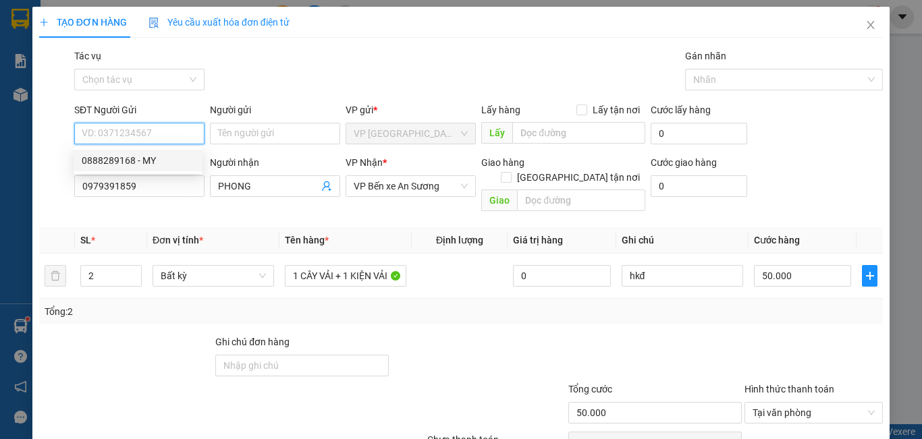
click at [155, 163] on div "0888289168 - MY" at bounding box center [138, 160] width 113 height 15
type input "0888289168"
type input "MY"
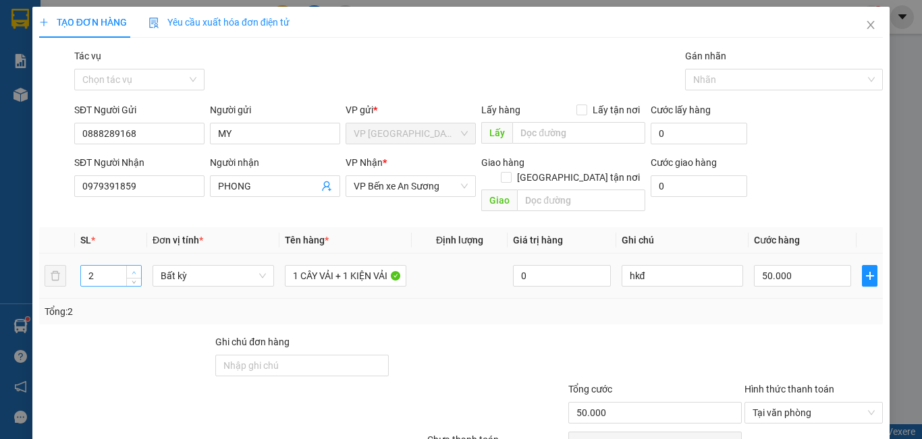
click at [132, 271] on icon "up" at bounding box center [134, 273] width 5 height 5
type input "5"
click at [132, 271] on icon "up" at bounding box center [134, 273] width 5 height 5
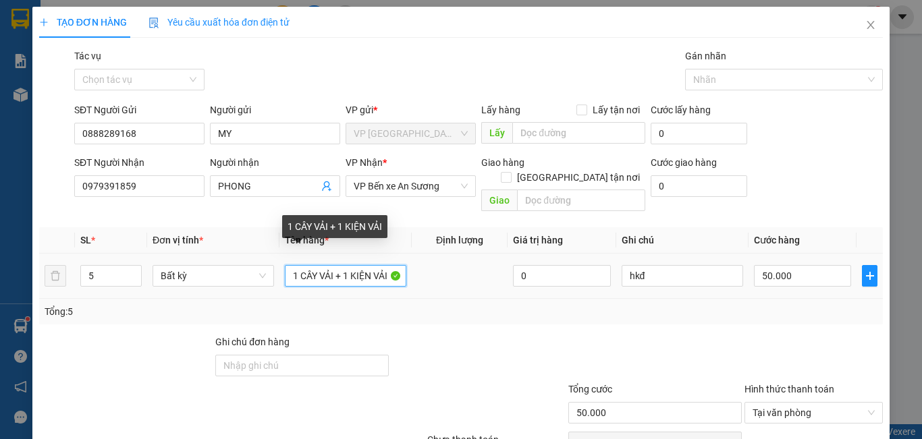
click at [297, 265] on input "1 CÂY VẢI + 1 KIỆN VẢI" at bounding box center [345, 276] width 121 height 22
type input "0"
type input "4 CÂY VẢI + 1 KIỆN VẢI"
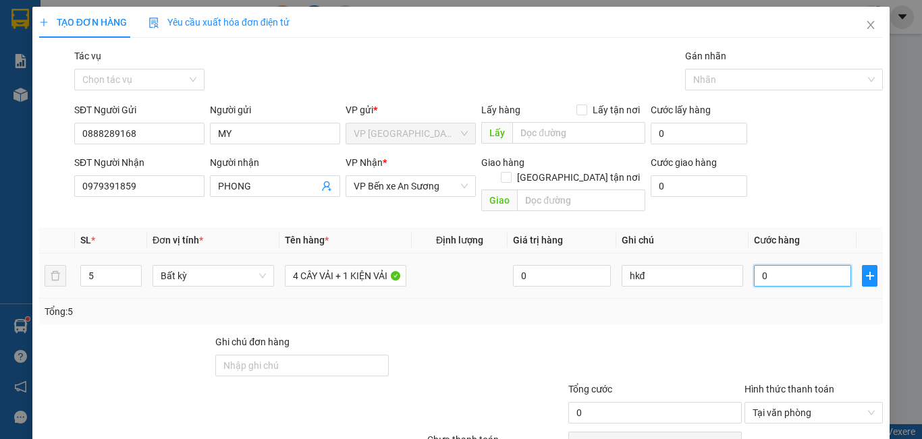
click at [766, 265] on input "0" at bounding box center [802, 276] width 97 height 22
click at [722, 304] on div "Tổng: 5" at bounding box center [461, 311] width 833 height 15
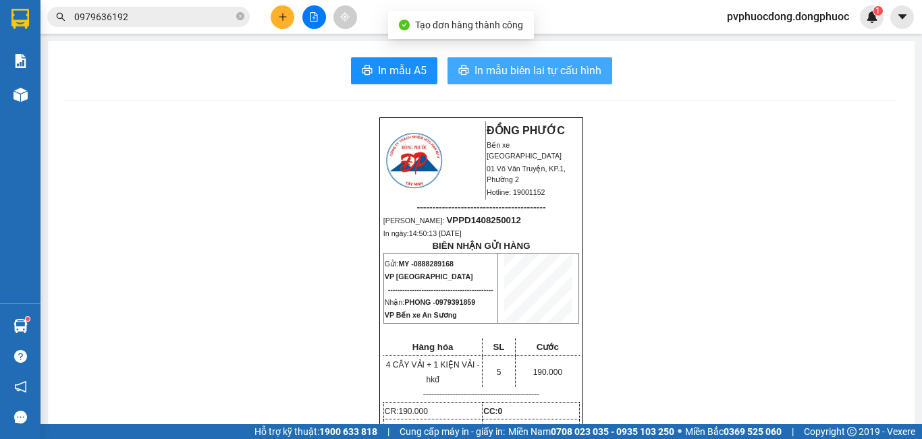
click at [504, 78] on span "In mẫu biên lai tự cấu hình" at bounding box center [537, 70] width 127 height 17
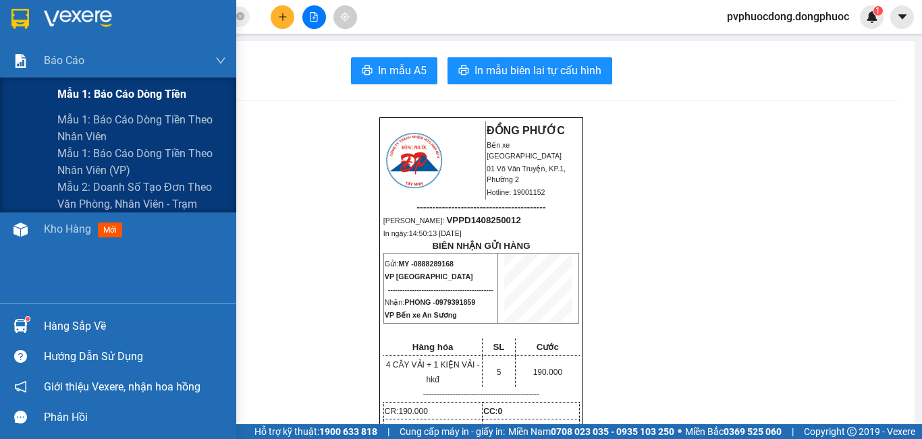
click at [59, 92] on span "Mẫu 1: Báo cáo dòng tiền" at bounding box center [121, 94] width 129 height 17
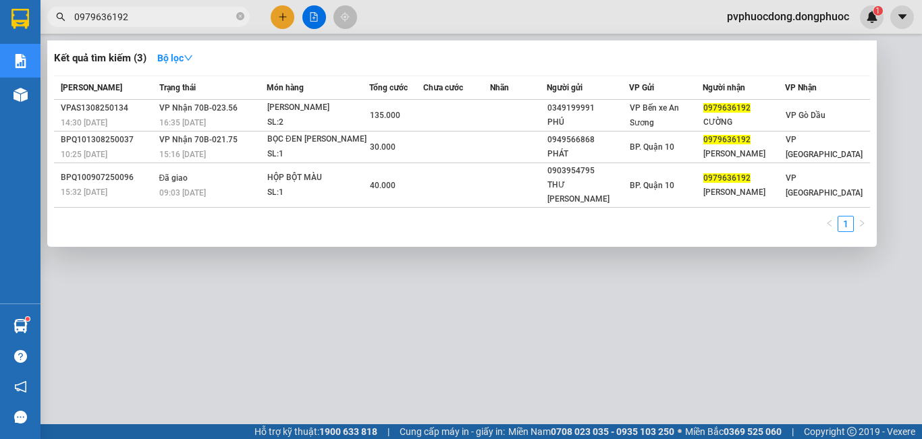
click at [244, 12] on span at bounding box center [240, 17] width 8 height 13
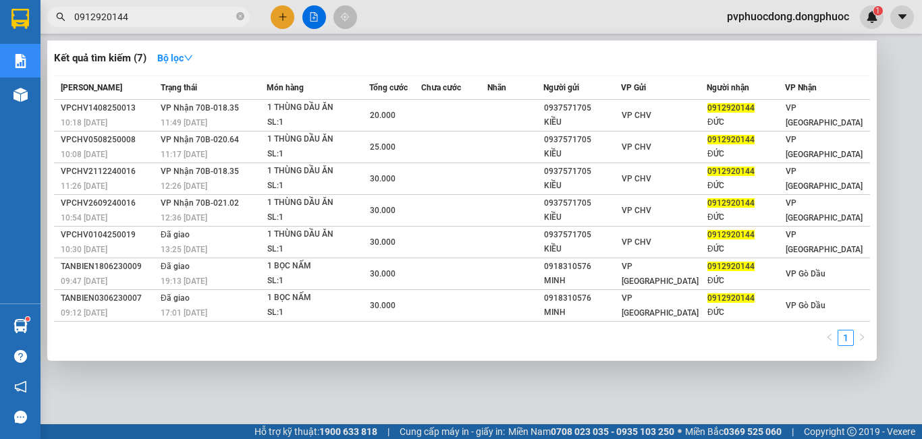
type input "0912920144"
click at [321, 408] on div at bounding box center [461, 219] width 922 height 439
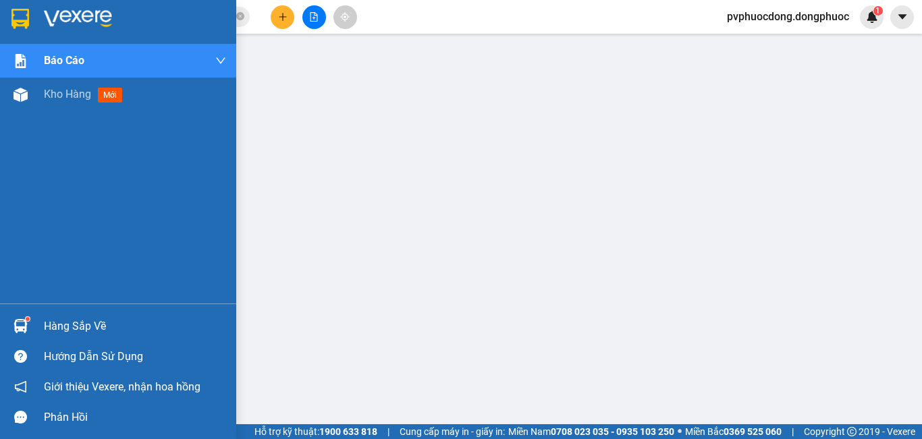
click at [19, 313] on div "Hàng sắp về" at bounding box center [118, 326] width 236 height 30
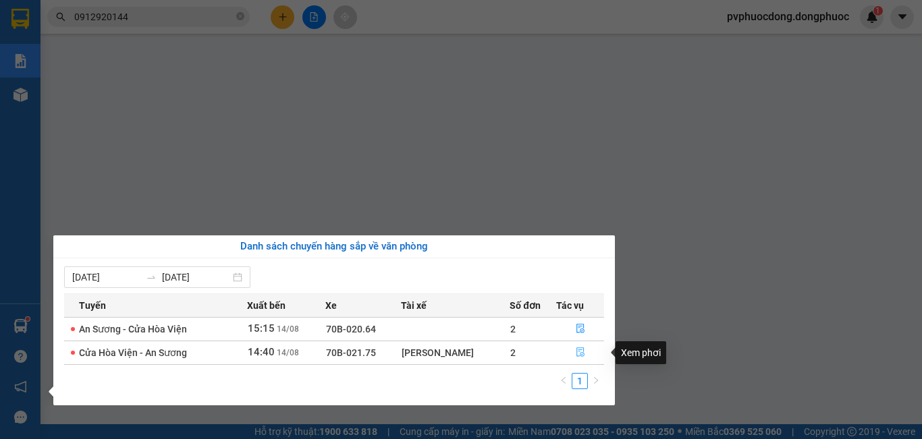
click at [576, 351] on icon "file-done" at bounding box center [580, 351] width 9 height 9
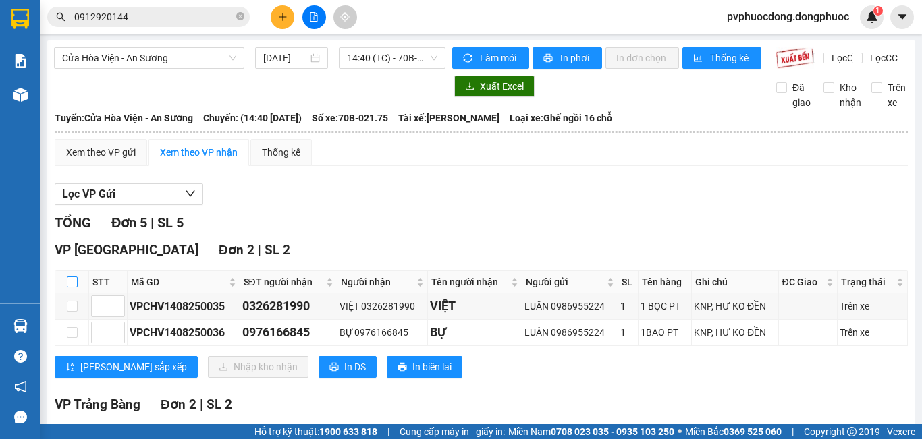
click at [71, 277] on input "checkbox" at bounding box center [72, 282] width 11 height 11
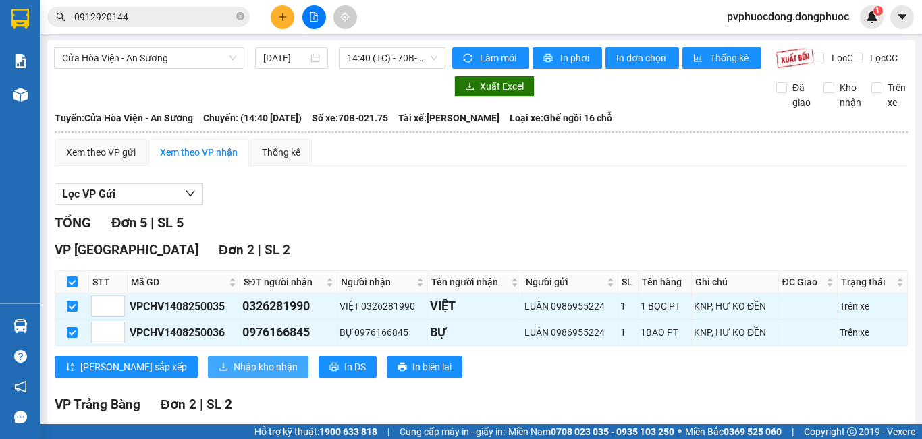
click at [233, 360] on span "Nhập kho nhận" at bounding box center [265, 367] width 64 height 15
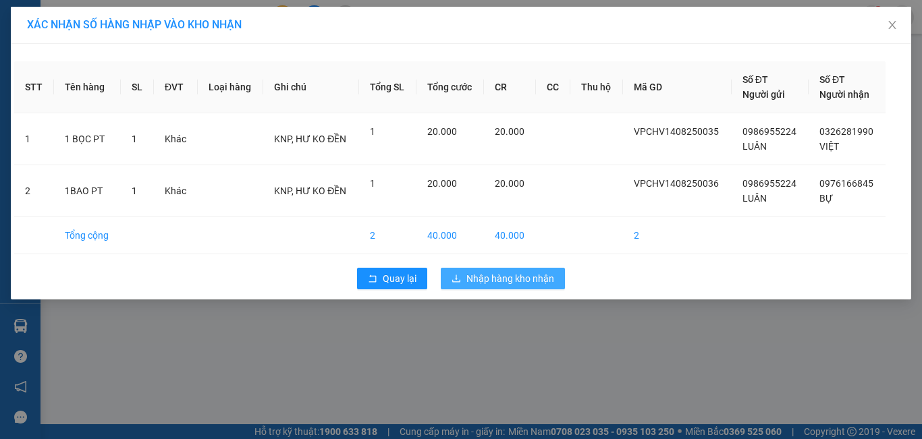
click at [520, 273] on span "Nhập hàng kho nhận" at bounding box center [510, 278] width 88 height 15
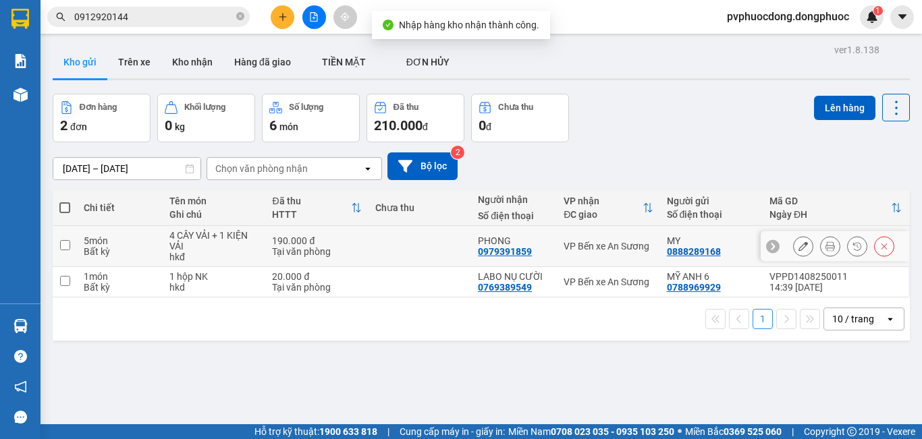
click at [368, 250] on td at bounding box center [419, 246] width 103 height 41
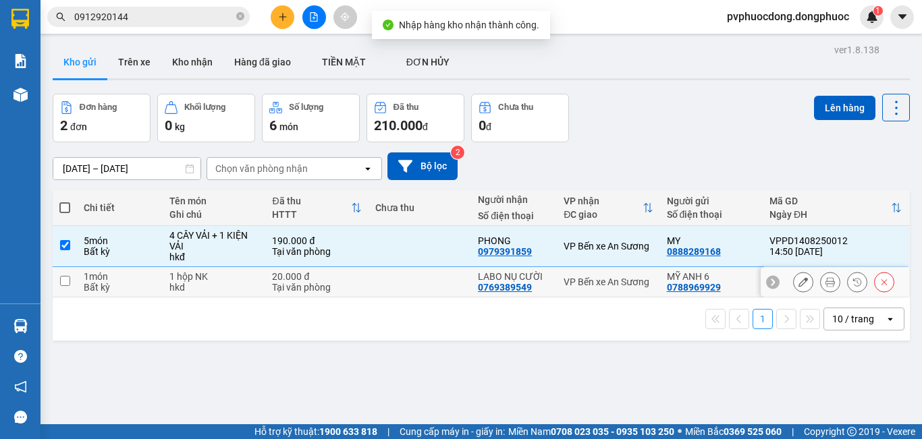
click at [356, 274] on div "20.000 đ" at bounding box center [316, 276] width 89 height 11
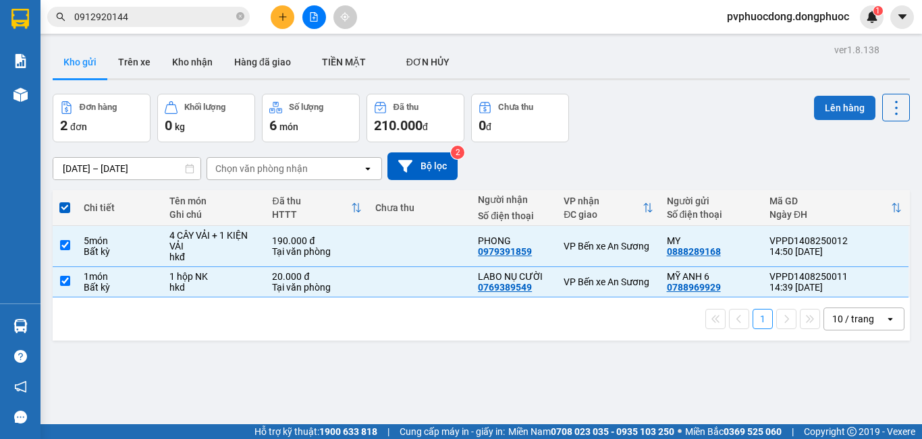
click at [814, 107] on button "Lên hàng" at bounding box center [844, 108] width 61 height 24
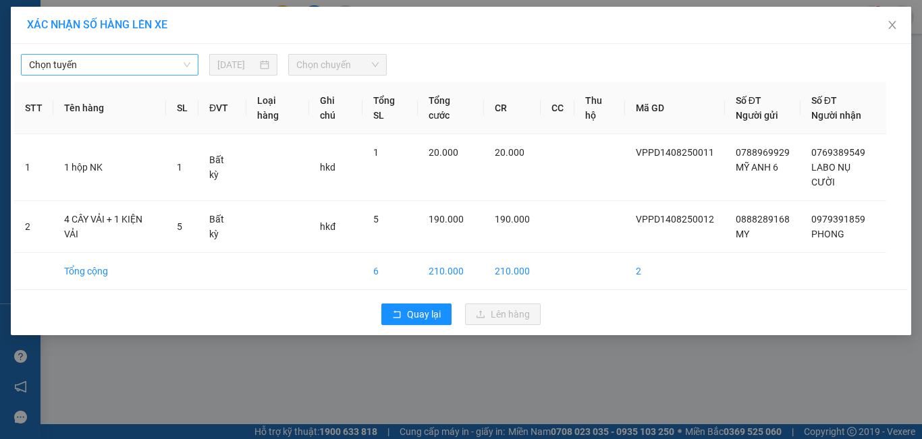
click at [178, 59] on span "Chọn tuyến" at bounding box center [109, 65] width 161 height 20
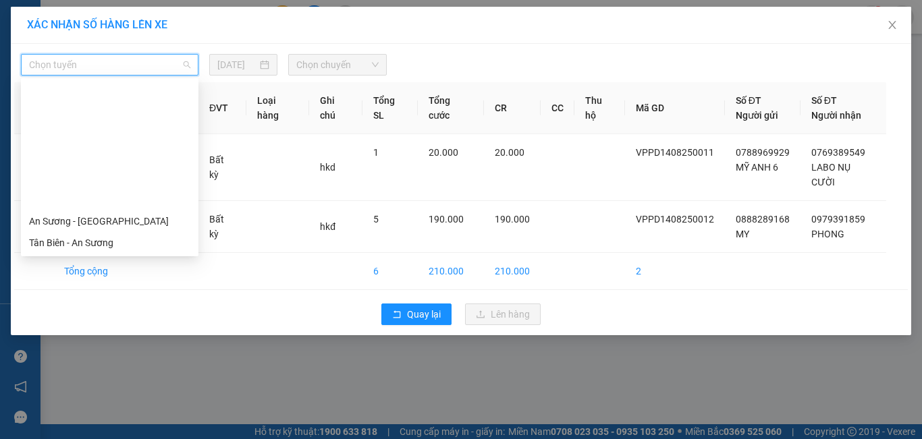
click at [123, 279] on div "Cửa Hòa Viện - An Sương" at bounding box center [109, 286] width 161 height 15
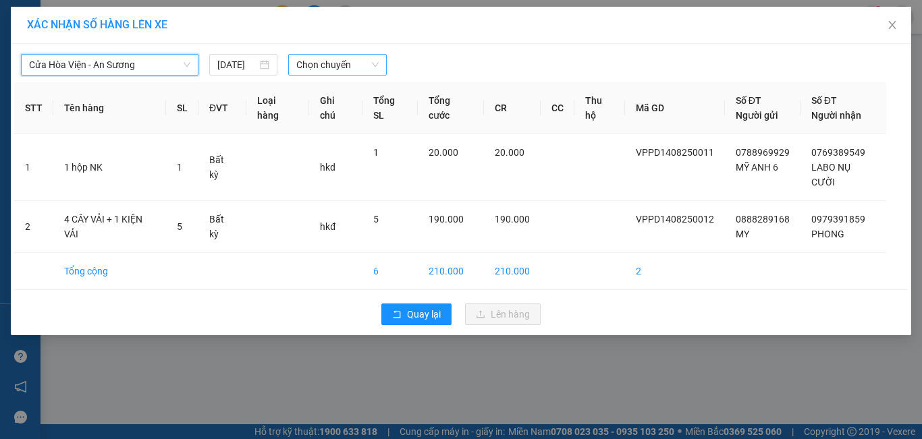
click at [372, 63] on span "Chọn chuyến" at bounding box center [337, 65] width 83 height 20
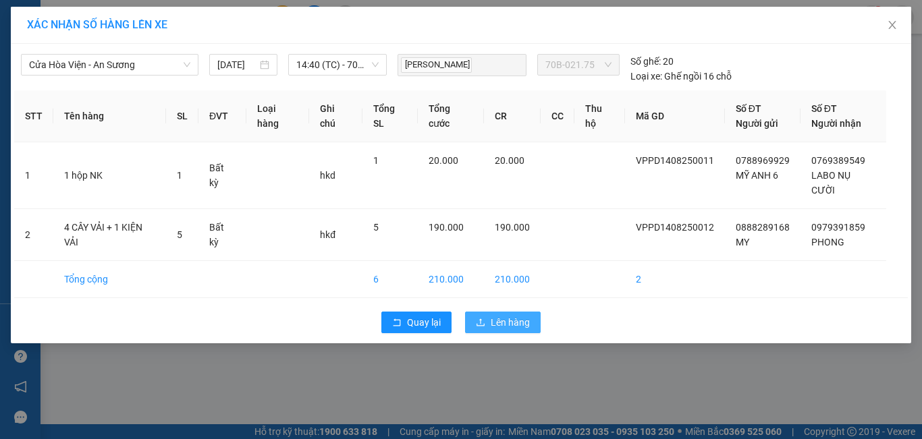
click at [500, 314] on button "Lên hàng" at bounding box center [503, 323] width 76 height 22
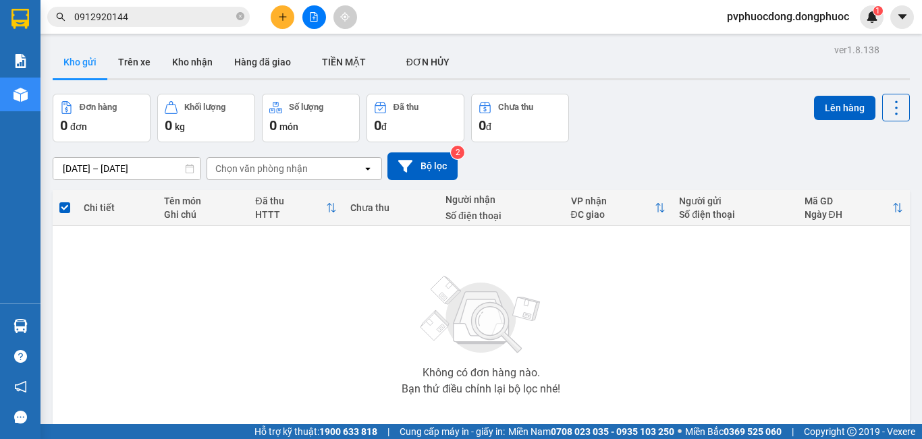
click at [828, 349] on div "Không có đơn hàng nào. Bạn thử điều chỉnh lại bộ lọc nhé!" at bounding box center [480, 331] width 843 height 202
click at [125, 53] on button "Trên xe" at bounding box center [134, 62] width 54 height 32
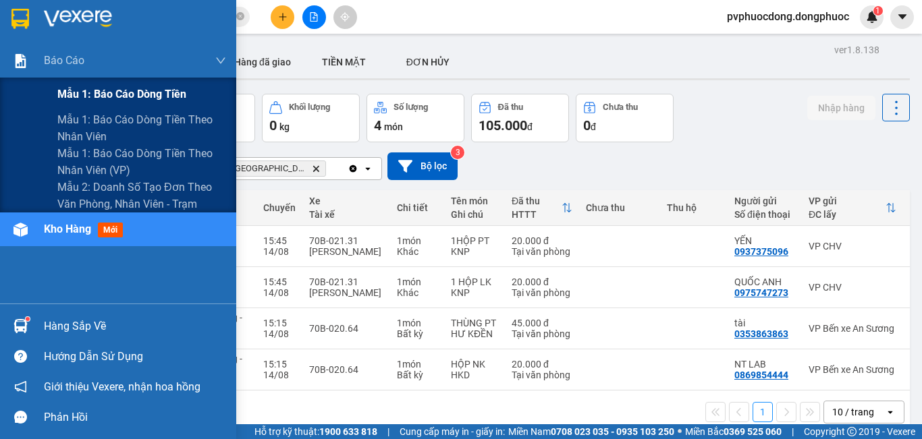
click at [78, 96] on span "Mẫu 1: Báo cáo dòng tiền" at bounding box center [121, 94] width 129 height 17
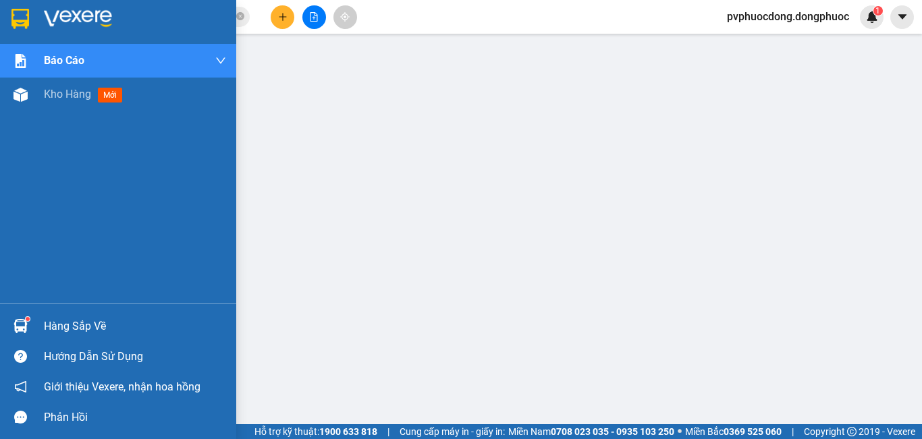
click at [24, 325] on img at bounding box center [20, 326] width 14 height 14
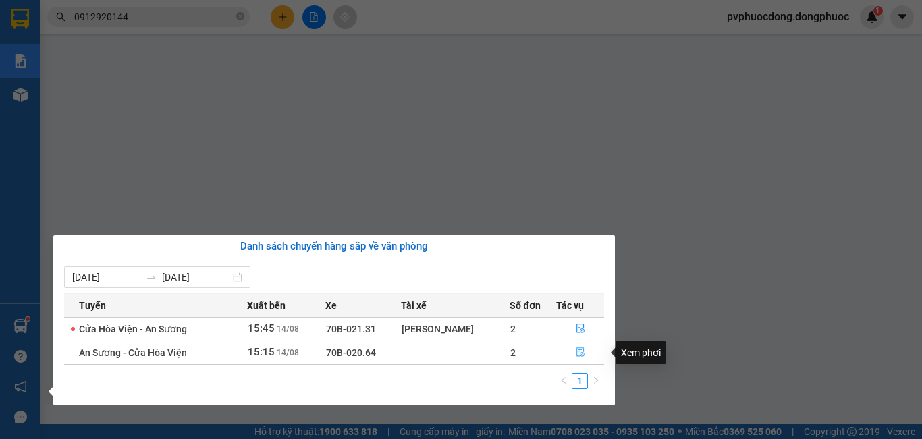
click at [576, 356] on icon "file-done" at bounding box center [580, 351] width 9 height 9
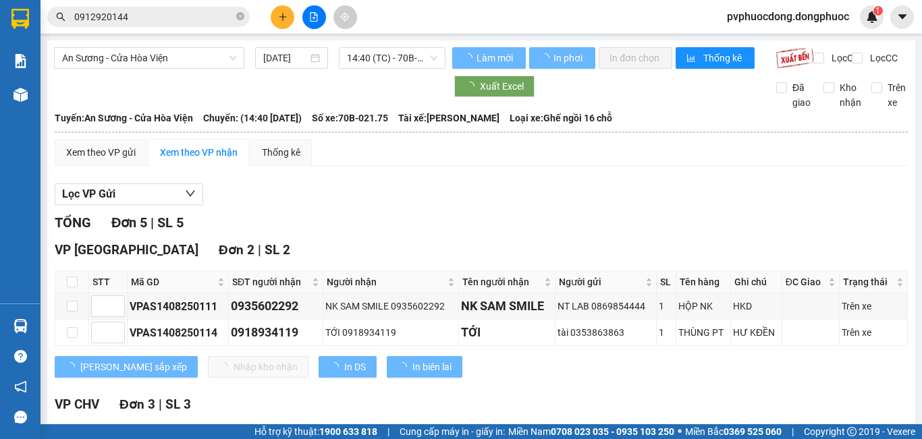
click at [21, 91] on img at bounding box center [20, 95] width 14 height 14
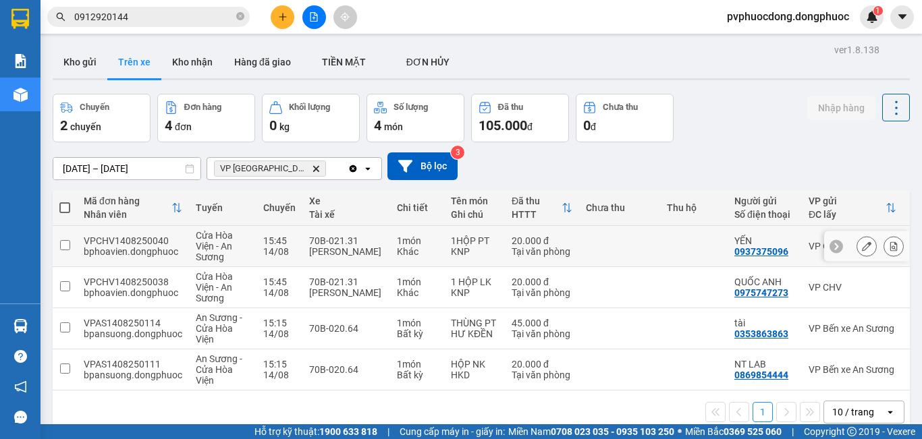
click at [369, 244] on div "70B-021.31" at bounding box center [346, 240] width 74 height 11
checkbox input "true"
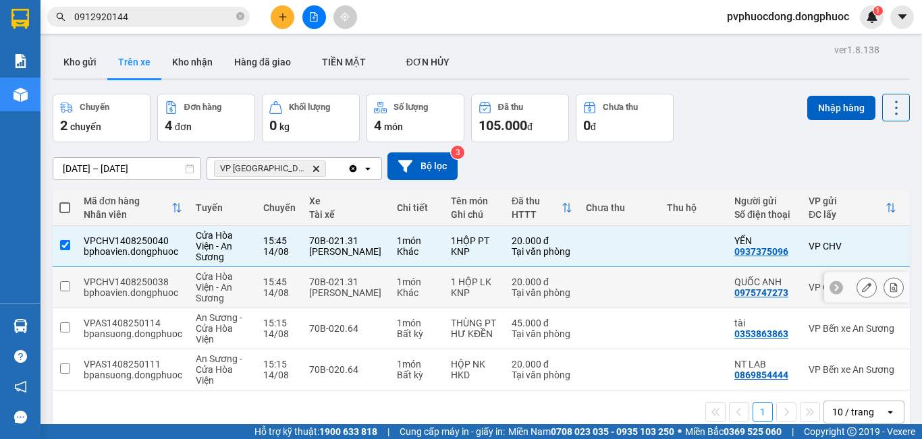
click at [370, 285] on div "70B-021.31" at bounding box center [346, 282] width 74 height 11
checkbox input "true"
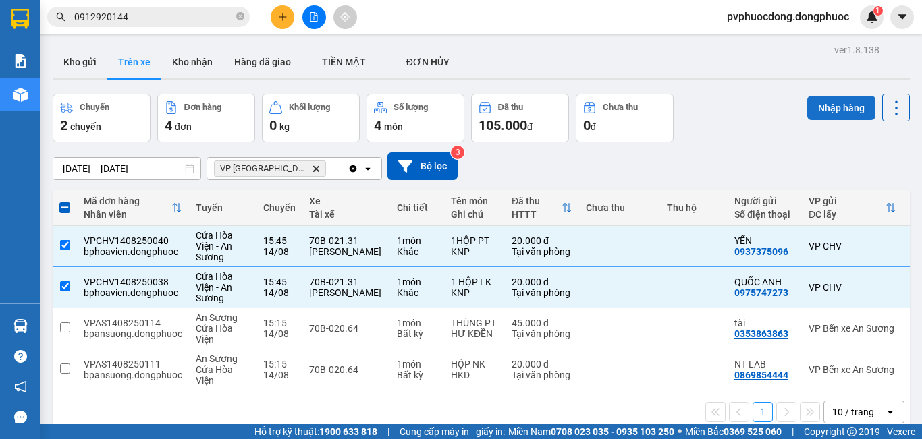
click at [830, 111] on button "Nhập hàng" at bounding box center [841, 108] width 68 height 24
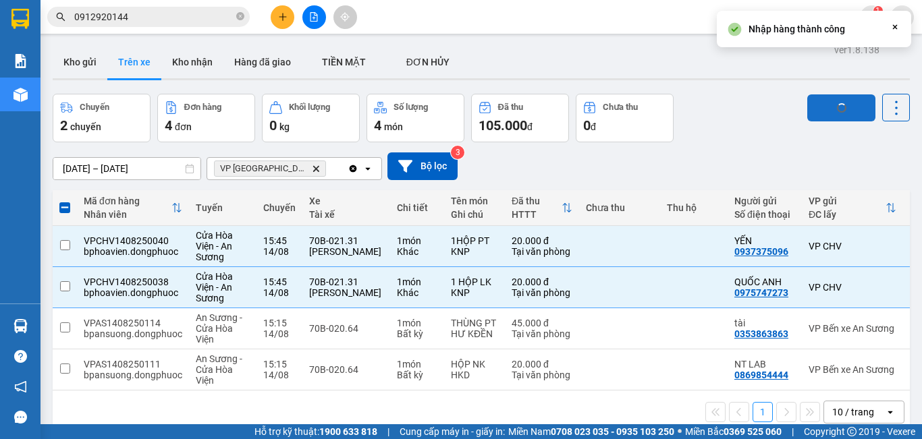
checkbox input "false"
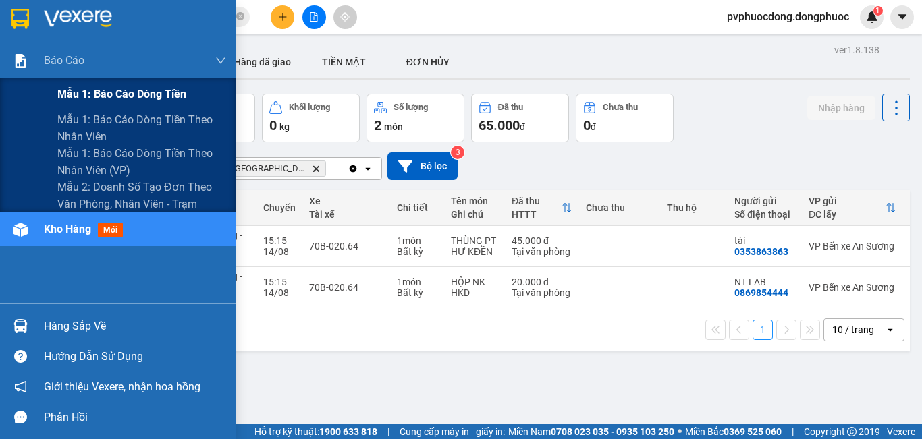
click at [96, 98] on span "Mẫu 1: Báo cáo dòng tiền" at bounding box center [121, 94] width 129 height 17
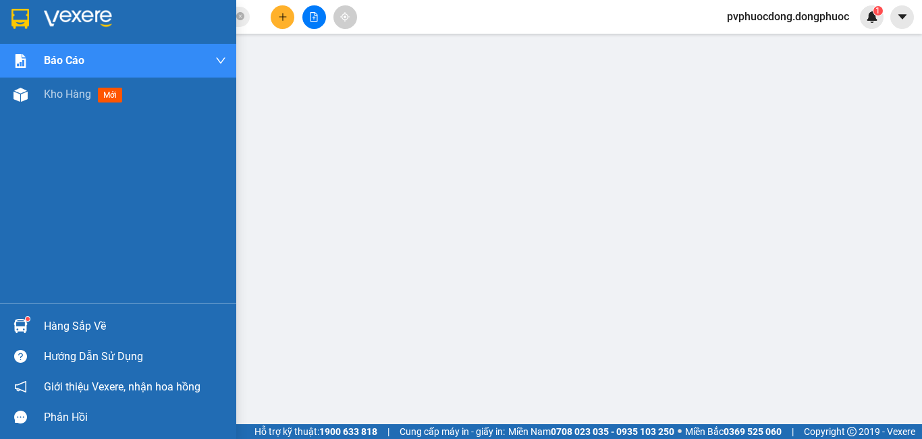
click at [84, 318] on div "Hàng sắp về" at bounding box center [135, 326] width 182 height 20
click at [68, 95] on span "Kho hàng" at bounding box center [67, 94] width 47 height 13
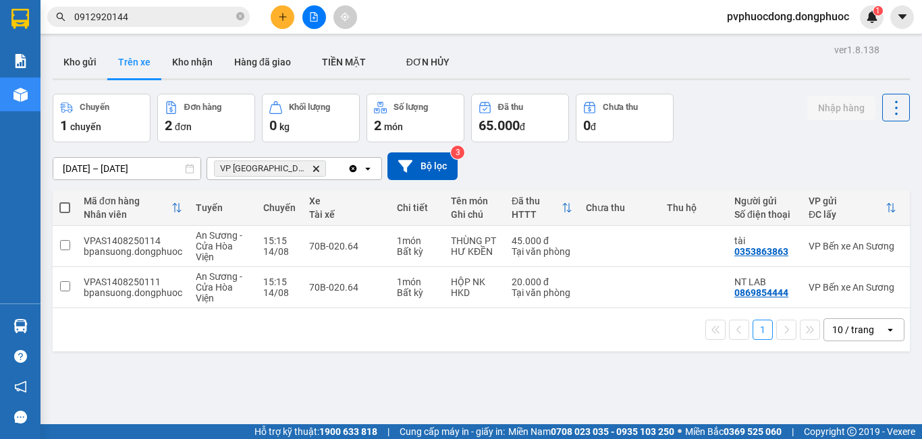
click at [62, 208] on span at bounding box center [64, 207] width 11 height 11
click at [65, 201] on input "checkbox" at bounding box center [65, 201] width 0 height 0
checkbox input "true"
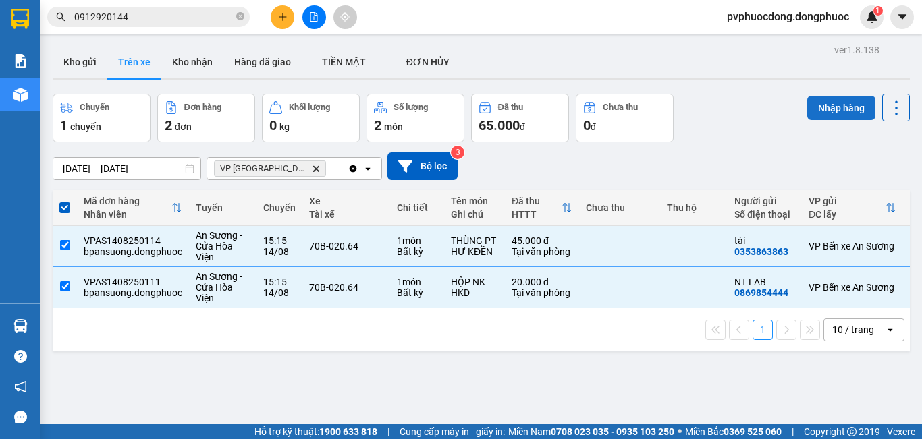
click at [823, 111] on button "Nhập hàng" at bounding box center [841, 108] width 68 height 24
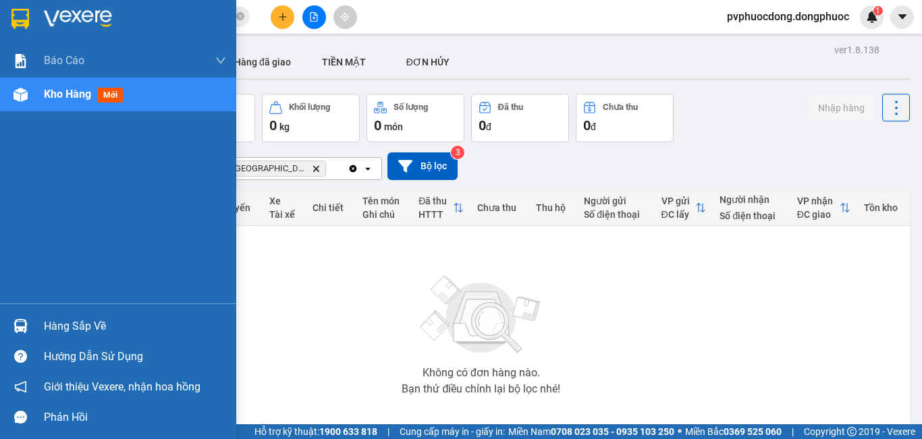
click at [85, 325] on div "Hàng sắp về" at bounding box center [135, 326] width 182 height 20
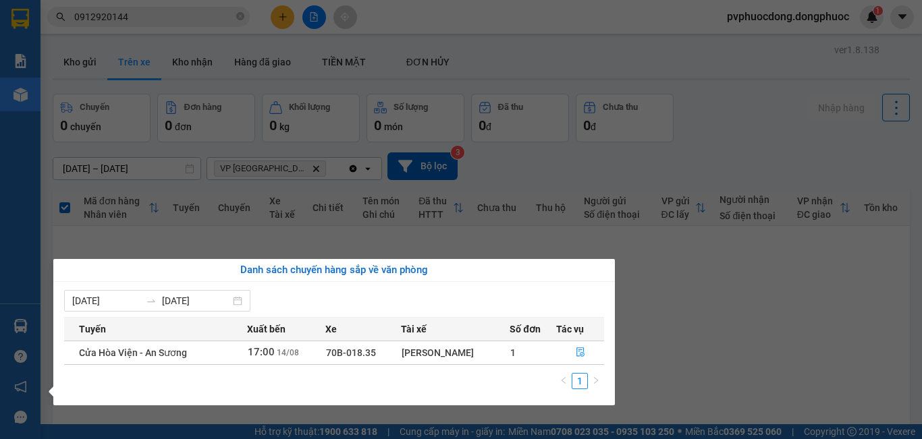
click at [706, 299] on section "Kết quả tìm kiếm ( 7 ) Bộ lọc Mã ĐH Trạng thái Món hàng Tổng cước Chưa cước Nhã…" at bounding box center [461, 219] width 922 height 439
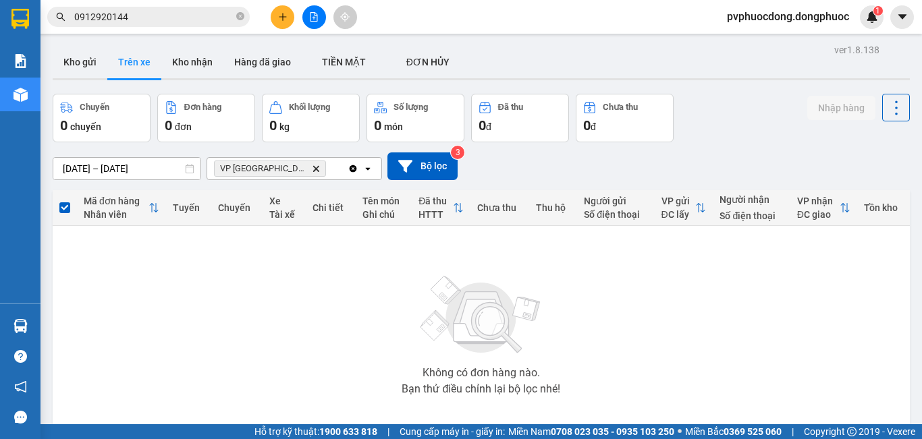
click at [151, 65] on button "Trên xe" at bounding box center [134, 62] width 54 height 32
click at [82, 57] on button "Kho gửi" at bounding box center [80, 62] width 55 height 32
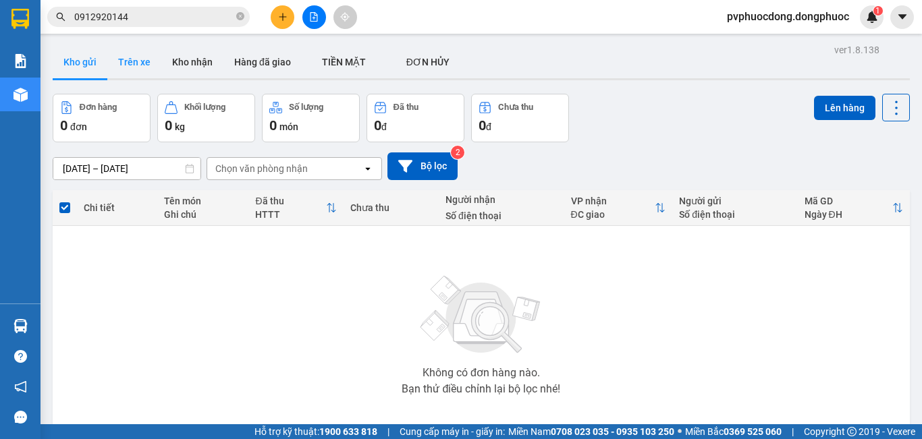
click at [136, 62] on button "Trên xe" at bounding box center [134, 62] width 54 height 32
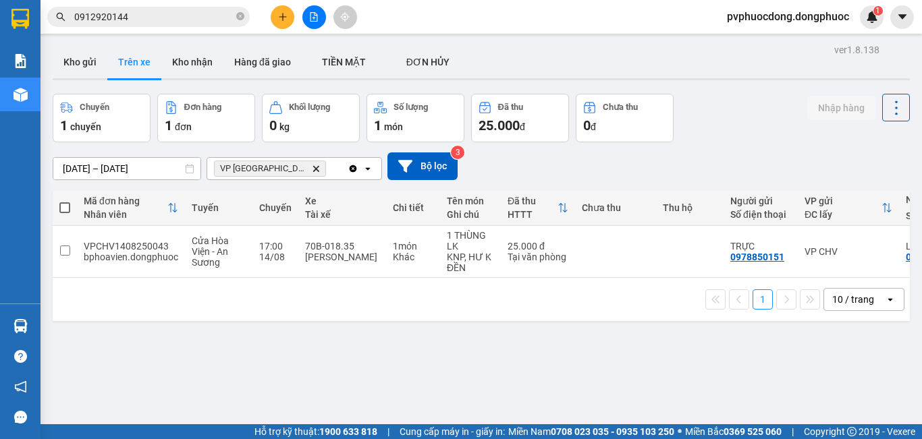
click at [64, 208] on span at bounding box center [64, 207] width 11 height 11
click at [65, 201] on input "checkbox" at bounding box center [65, 201] width 0 height 0
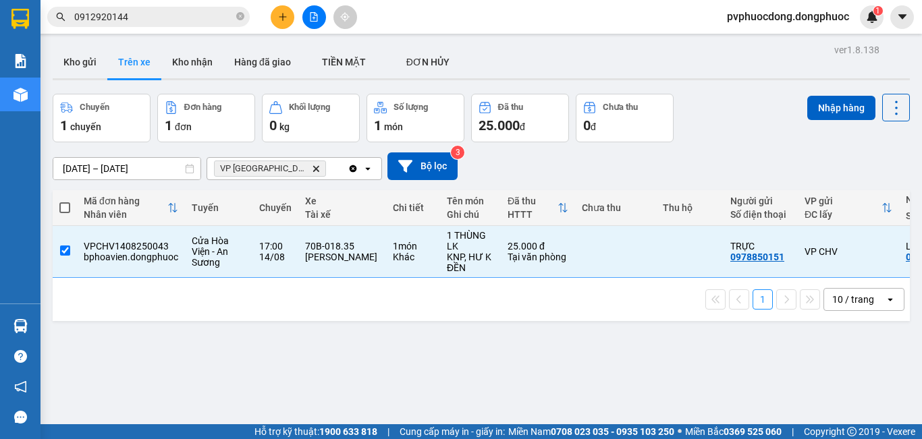
checkbox input "true"
click at [823, 103] on button "Nhập hàng" at bounding box center [841, 108] width 68 height 24
